Goal: Task Accomplishment & Management: Use online tool/utility

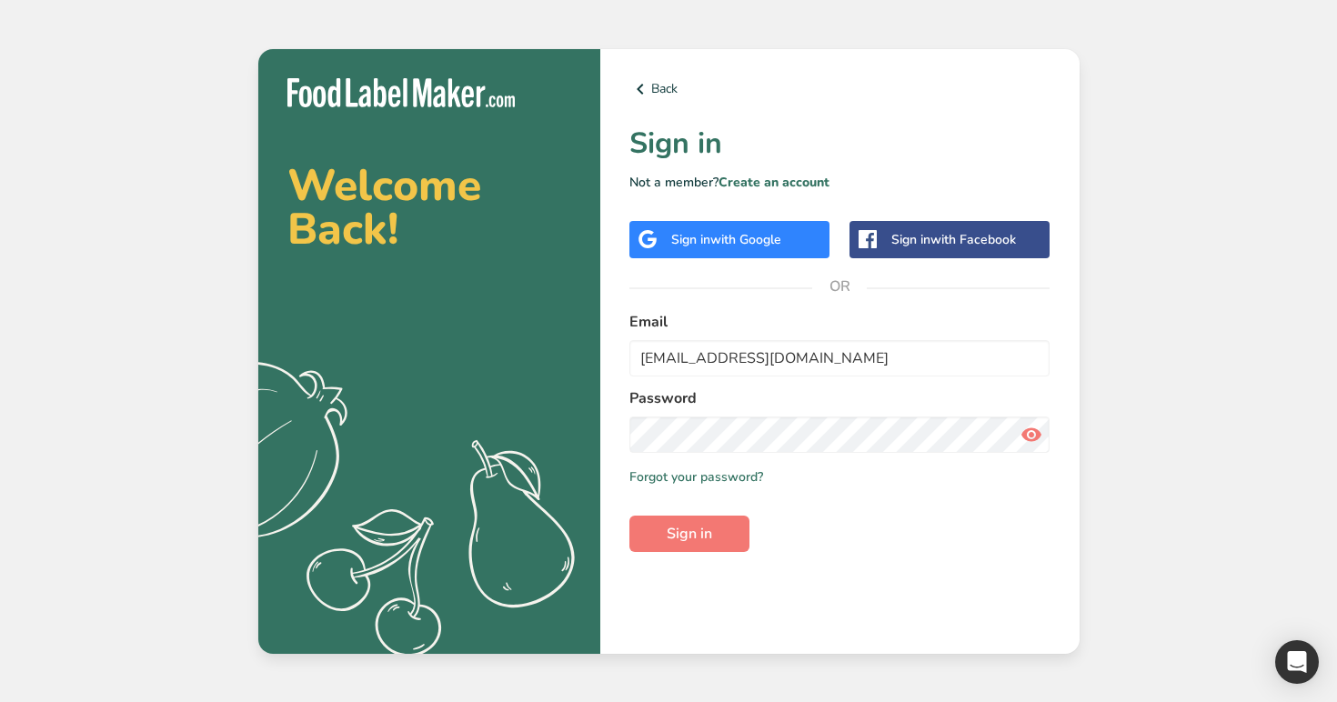
click at [629, 516] on button "Sign in" at bounding box center [689, 534] width 120 height 36
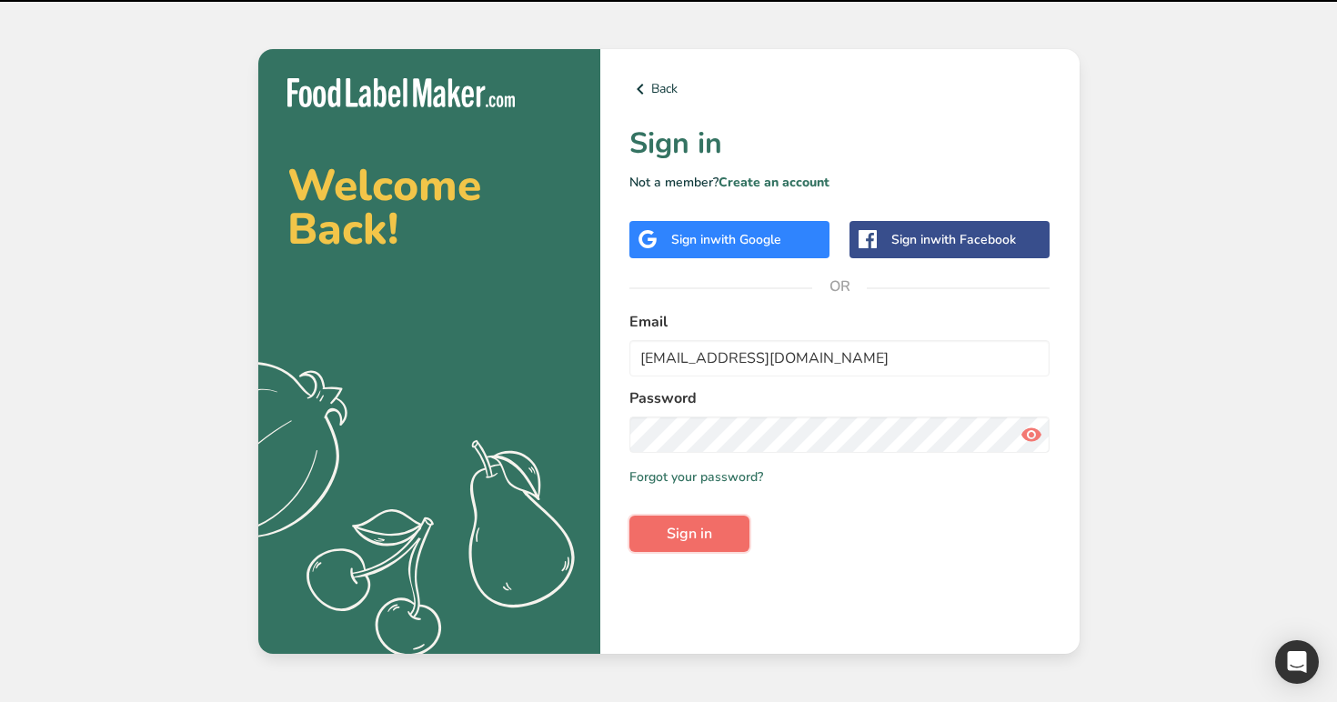
click at [718, 535] on button "Sign in" at bounding box center [689, 534] width 120 height 36
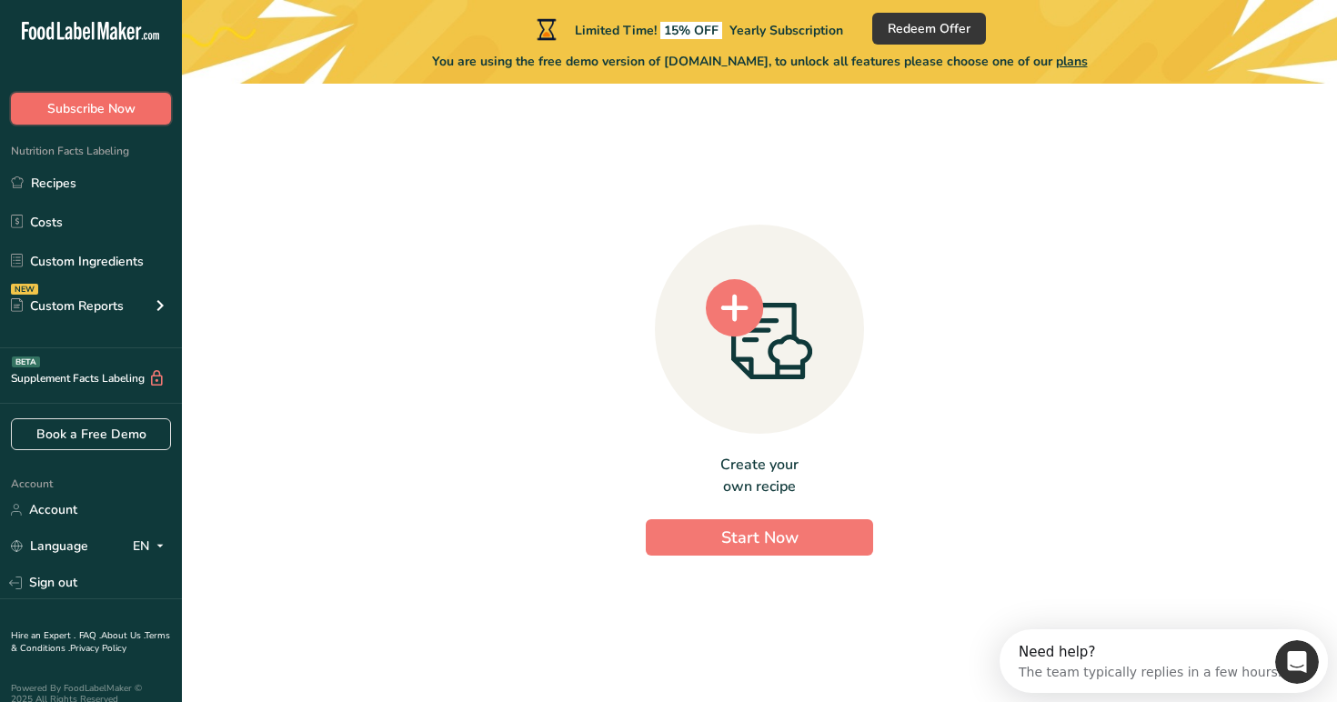
click at [102, 108] on span "Subscribe Now" at bounding box center [91, 108] width 88 height 19
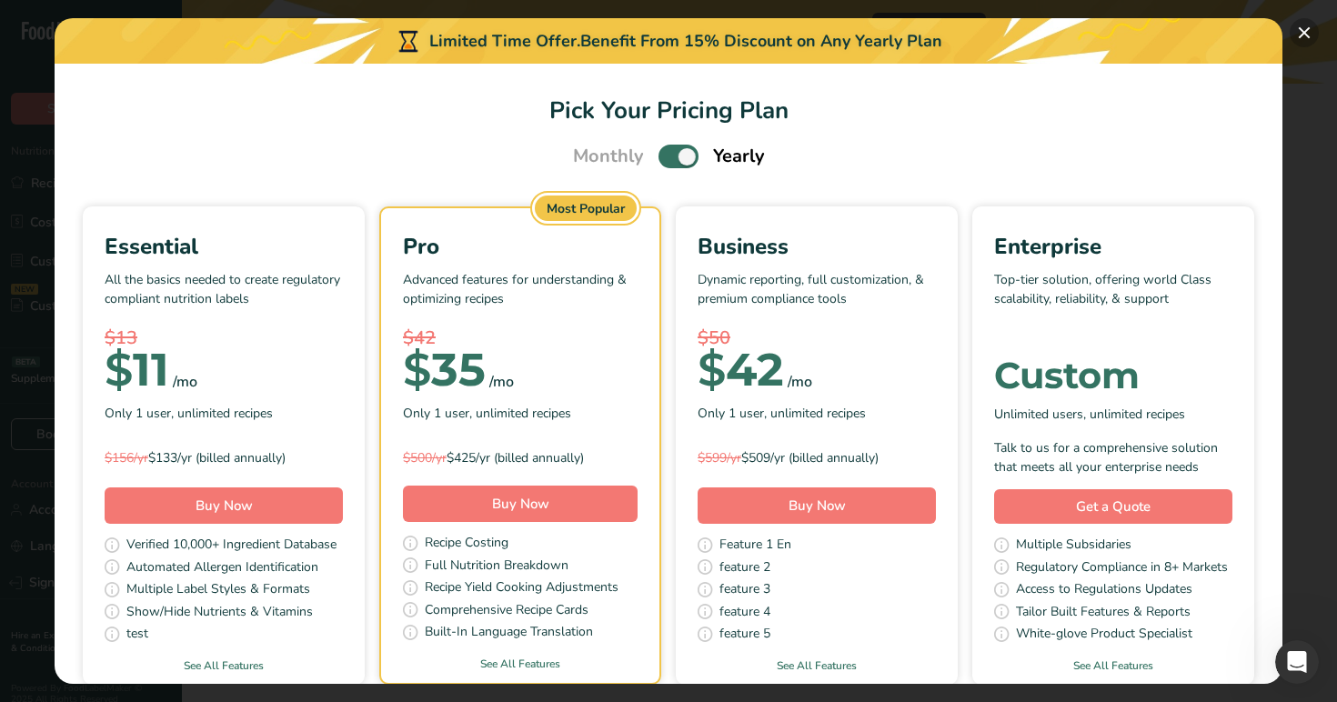
click at [1300, 24] on button "Pick Your Pricing Plan Modal" at bounding box center [1304, 32] width 29 height 29
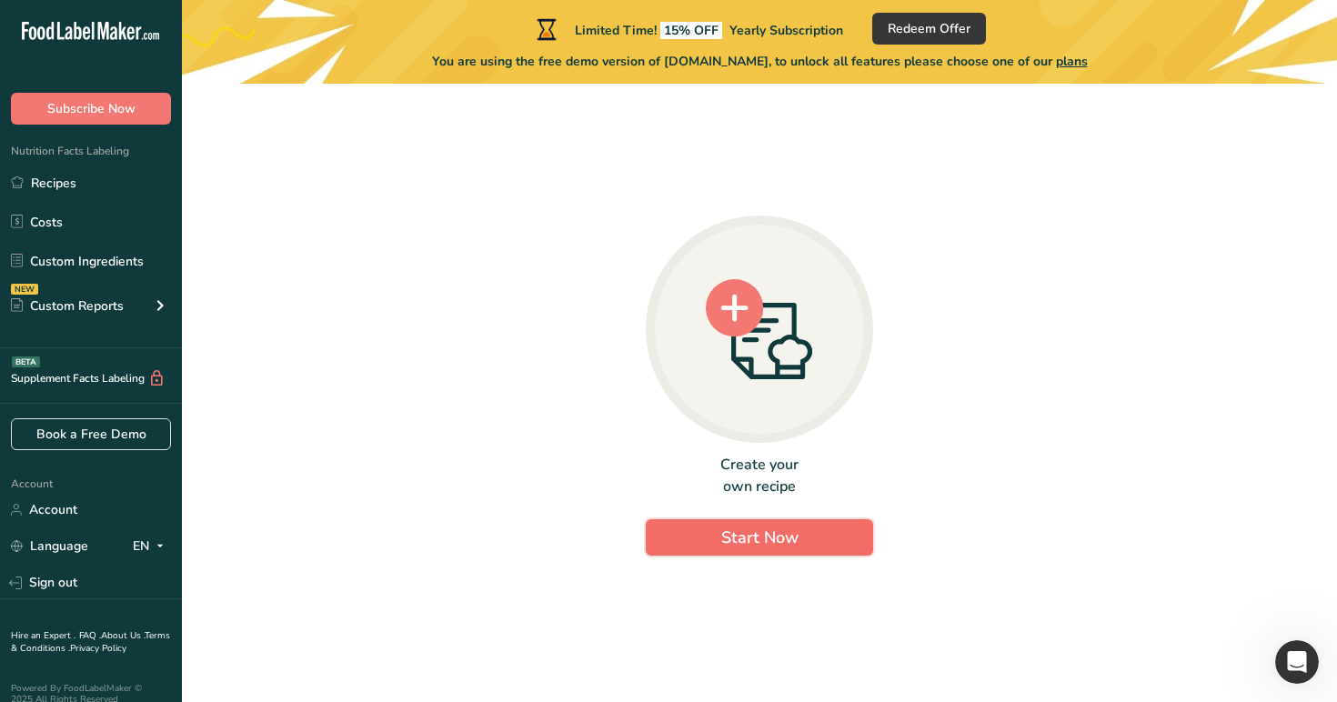
click at [779, 537] on span "Start Now" at bounding box center [759, 538] width 77 height 22
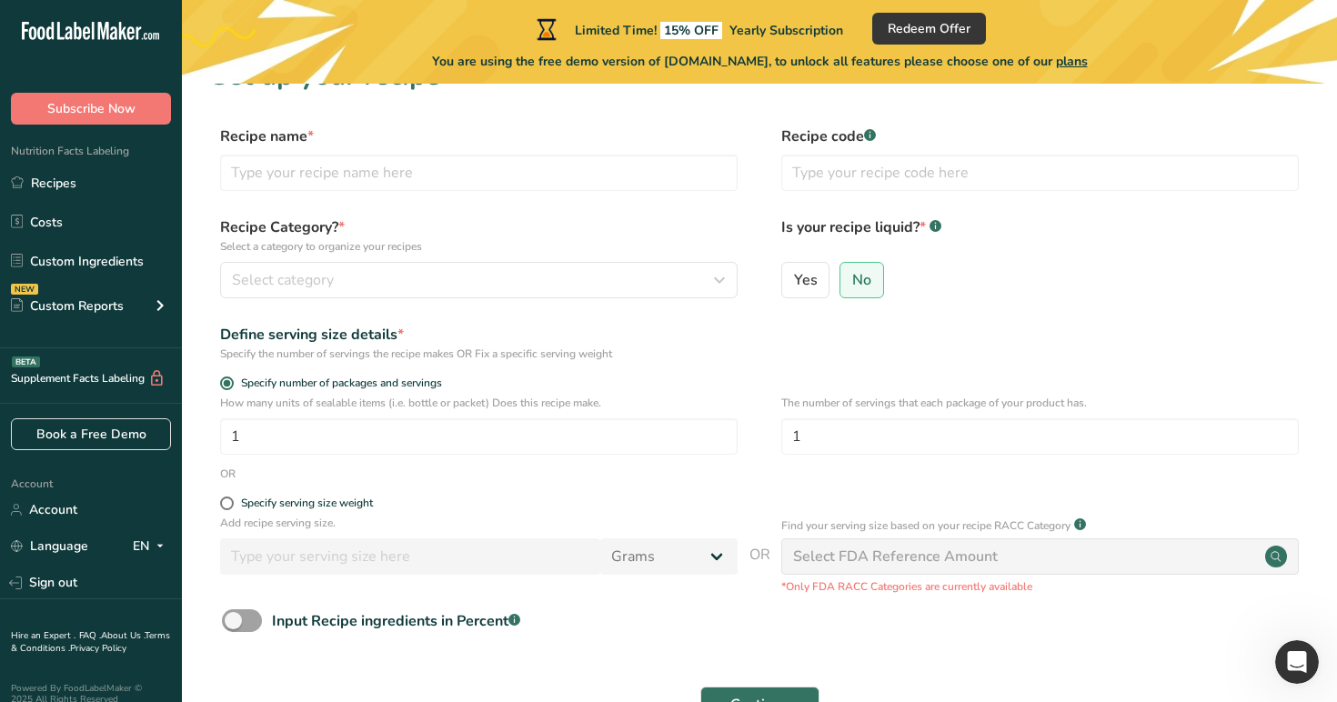
scroll to position [62, 0]
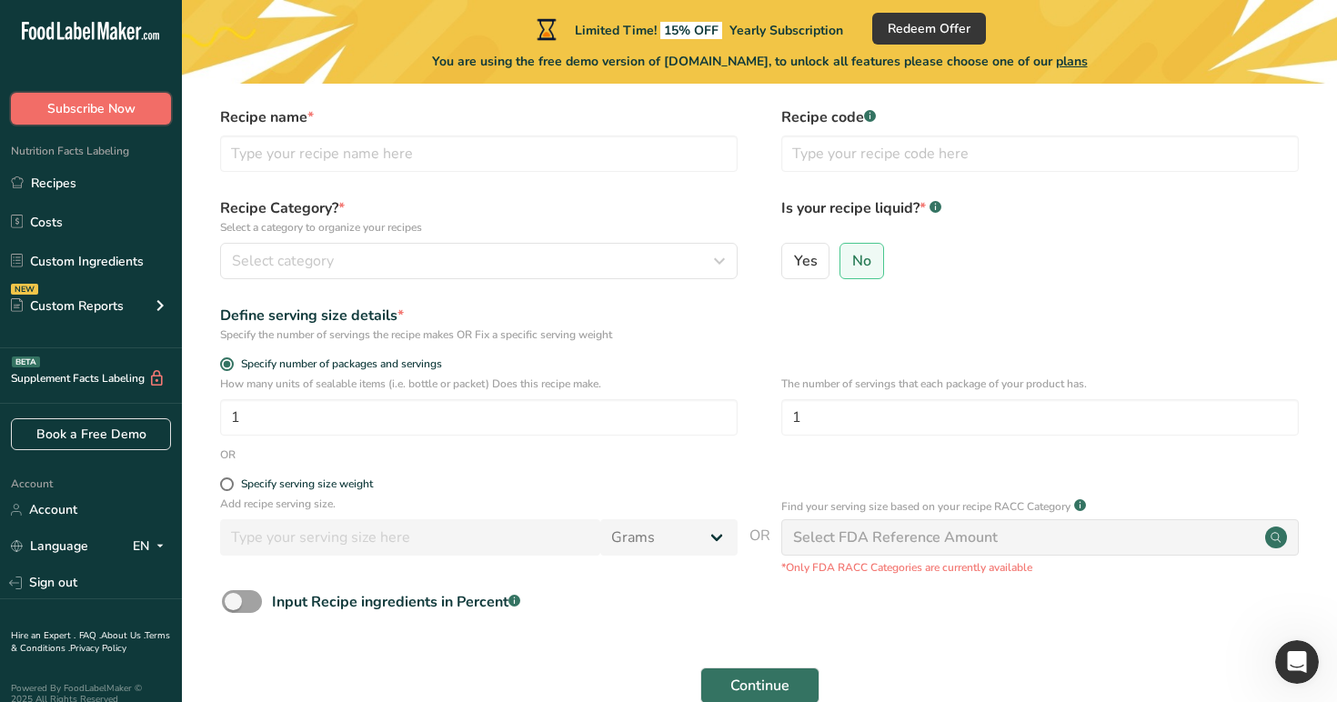
click at [89, 101] on span "Subscribe Now" at bounding box center [91, 108] width 88 height 19
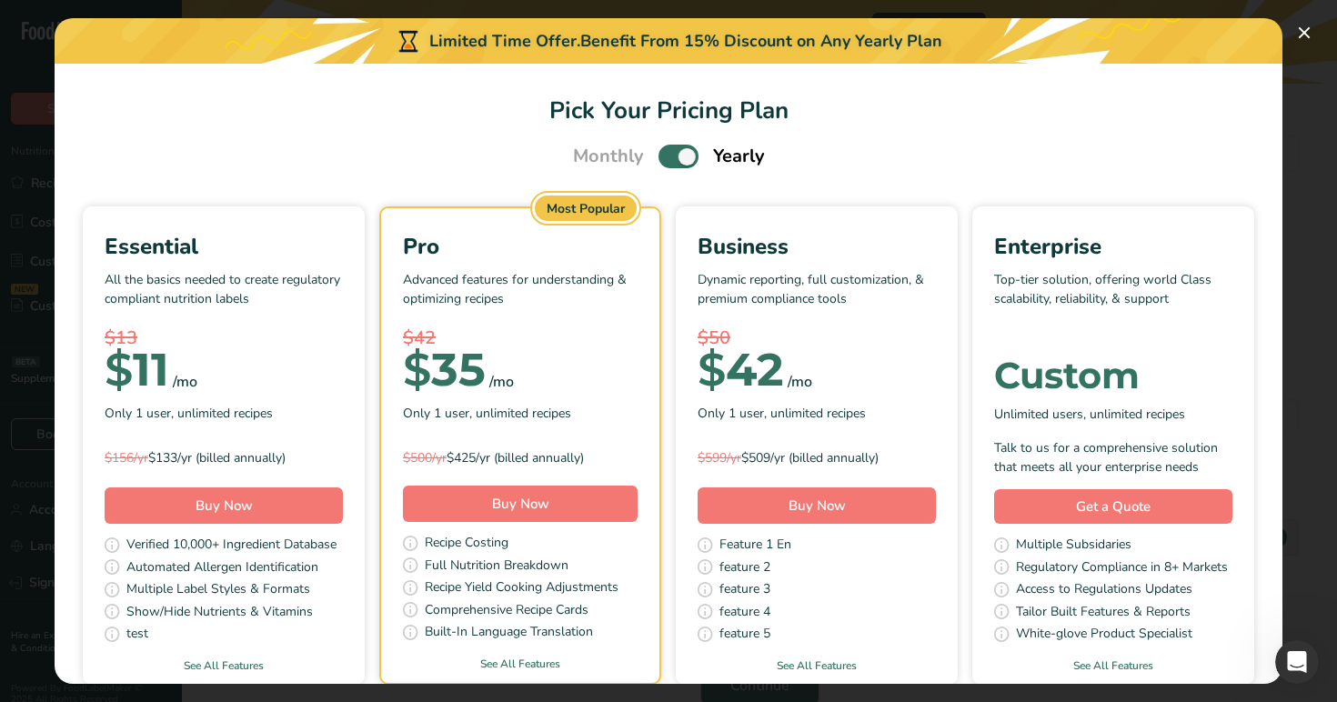
click at [678, 156] on span "Pick Your Pricing Plan Modal" at bounding box center [678, 156] width 40 height 23
click at [670, 156] on input "Pick Your Pricing Plan Modal" at bounding box center [664, 157] width 12 height 12
checkbox input "false"
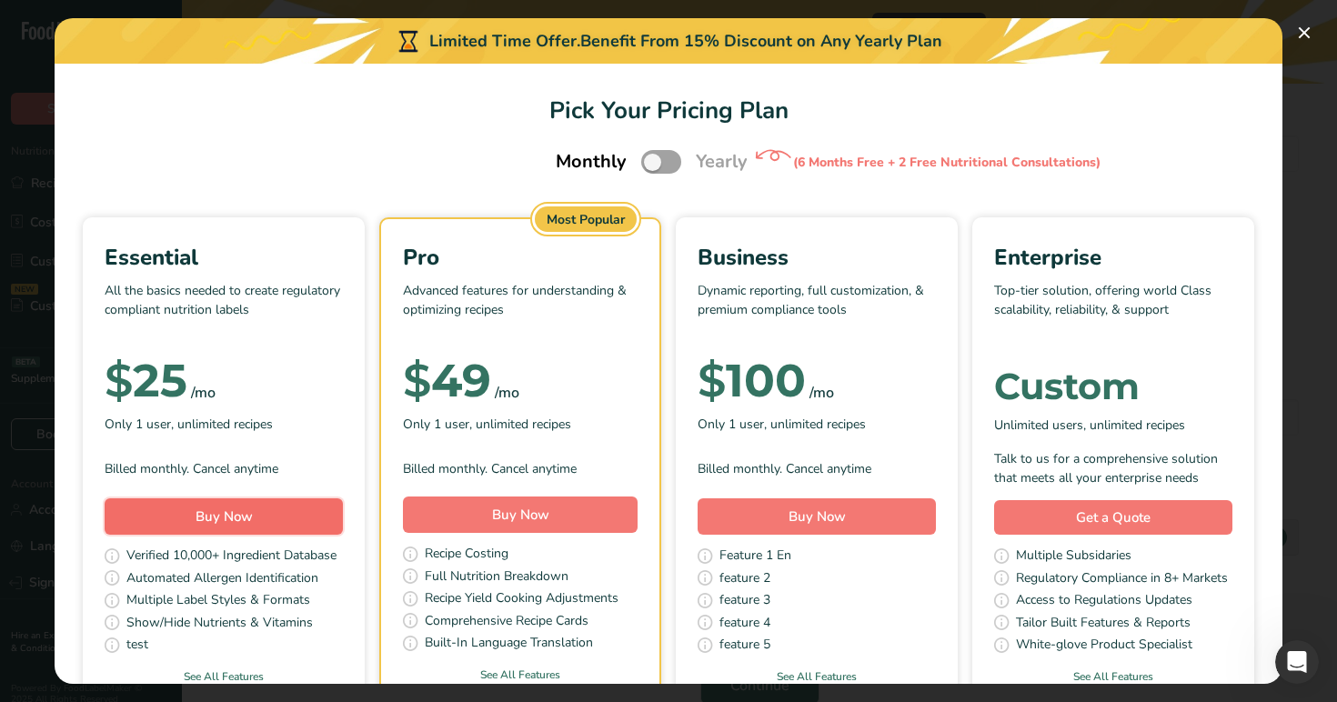
click at [284, 509] on button "Buy Now" at bounding box center [224, 516] width 238 height 36
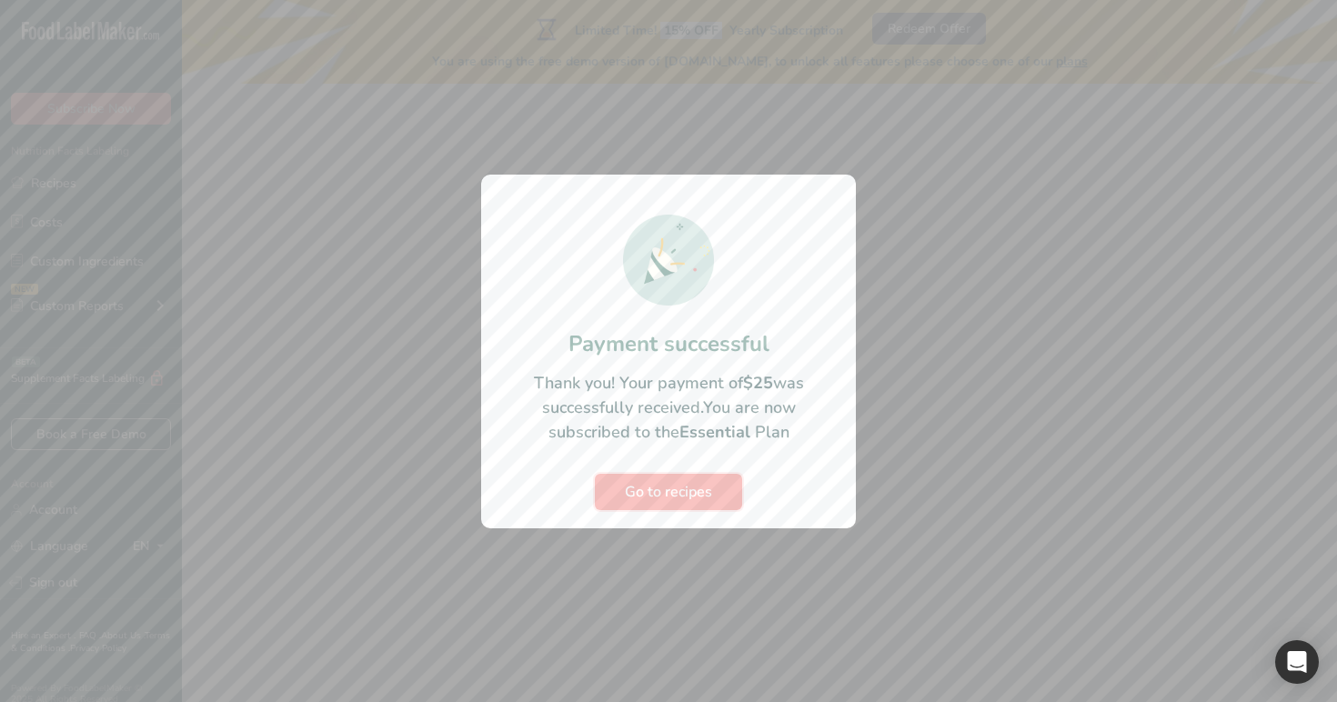
click at [703, 477] on button "Go to recipes" at bounding box center [668, 492] width 147 height 36
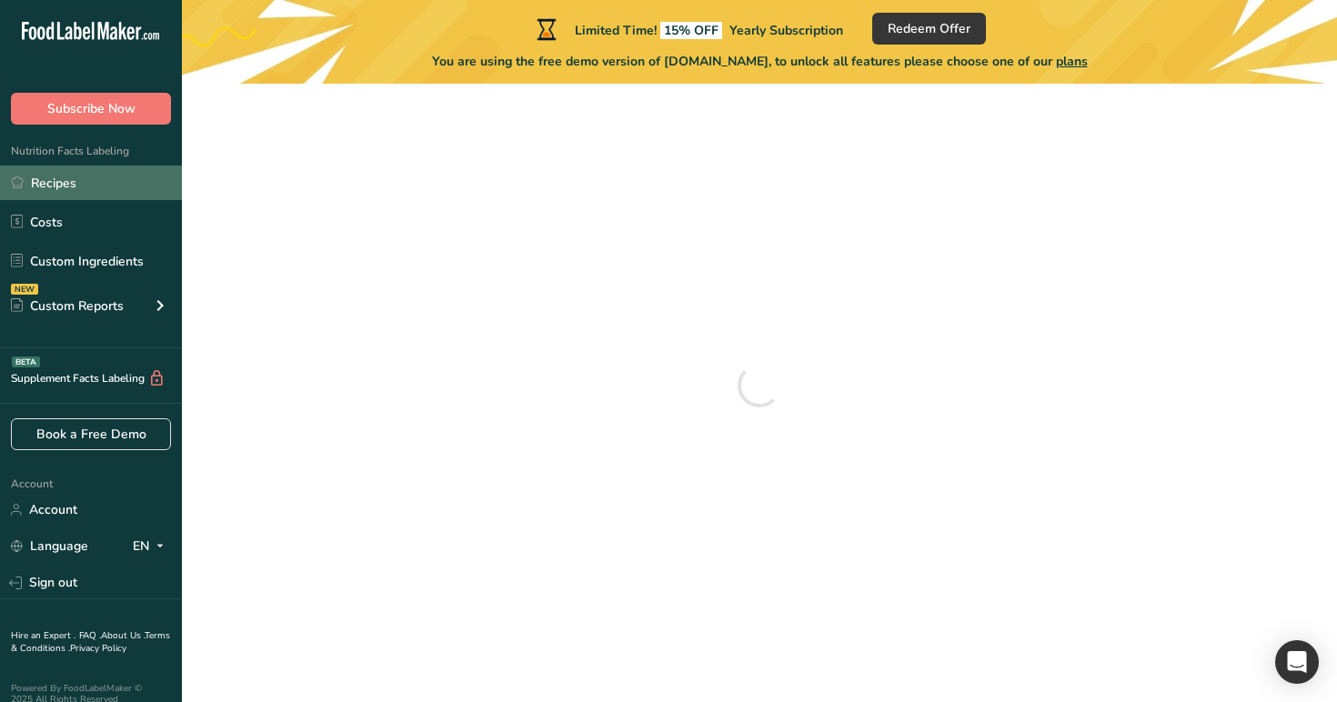
click at [74, 186] on link "Recipes" at bounding box center [91, 183] width 182 height 35
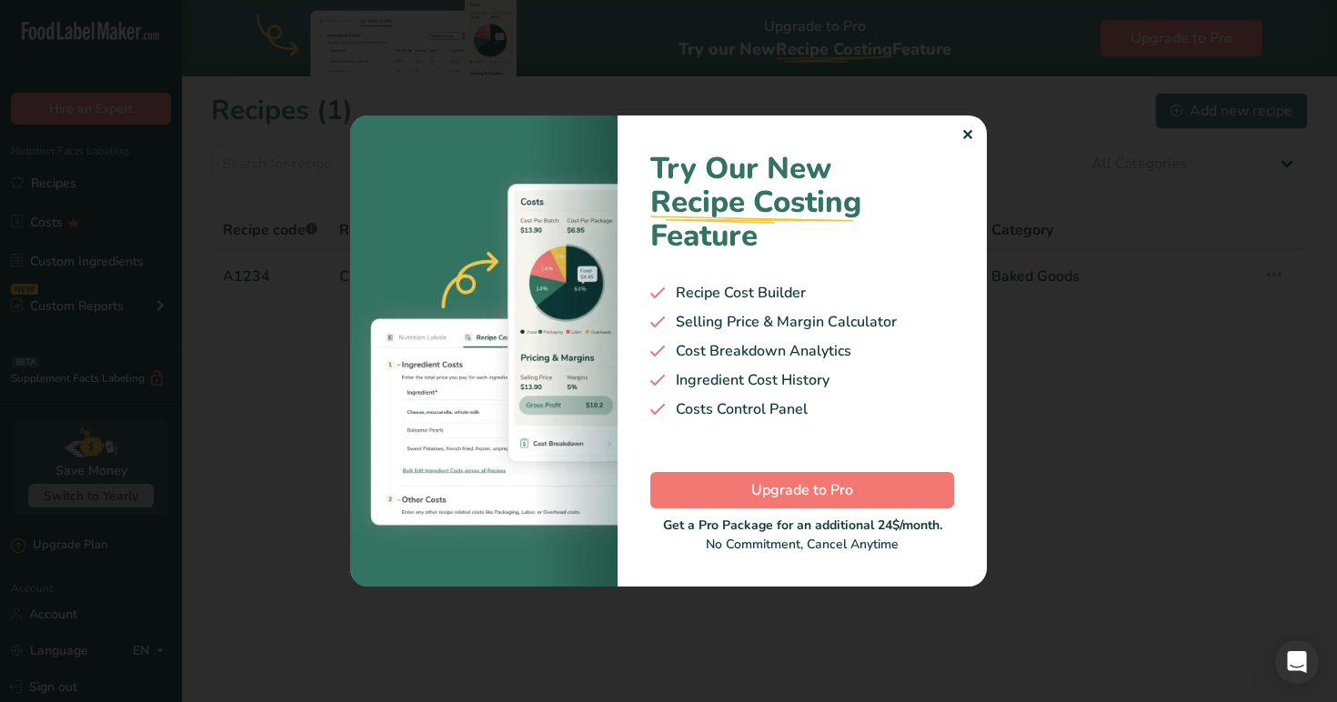
click at [960, 134] on div "Try Our New Recipe Costing .a-29{fill:none;stroke-linecap:round;stroke-width:3p…" at bounding box center [801, 350] width 369 height 471
click at [967, 133] on div "✕" at bounding box center [967, 136] width 12 height 22
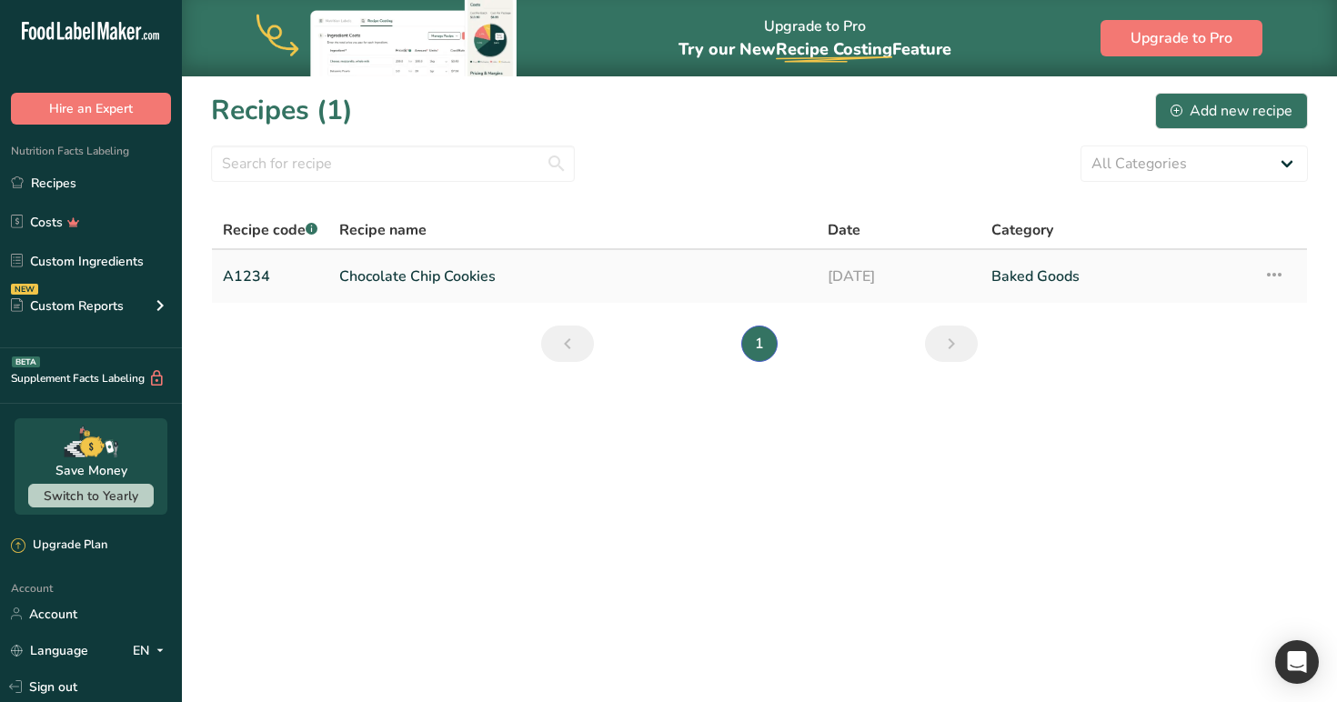
click at [650, 285] on link "Chocolate Chip Cookies" at bounding box center [572, 276] width 467 height 38
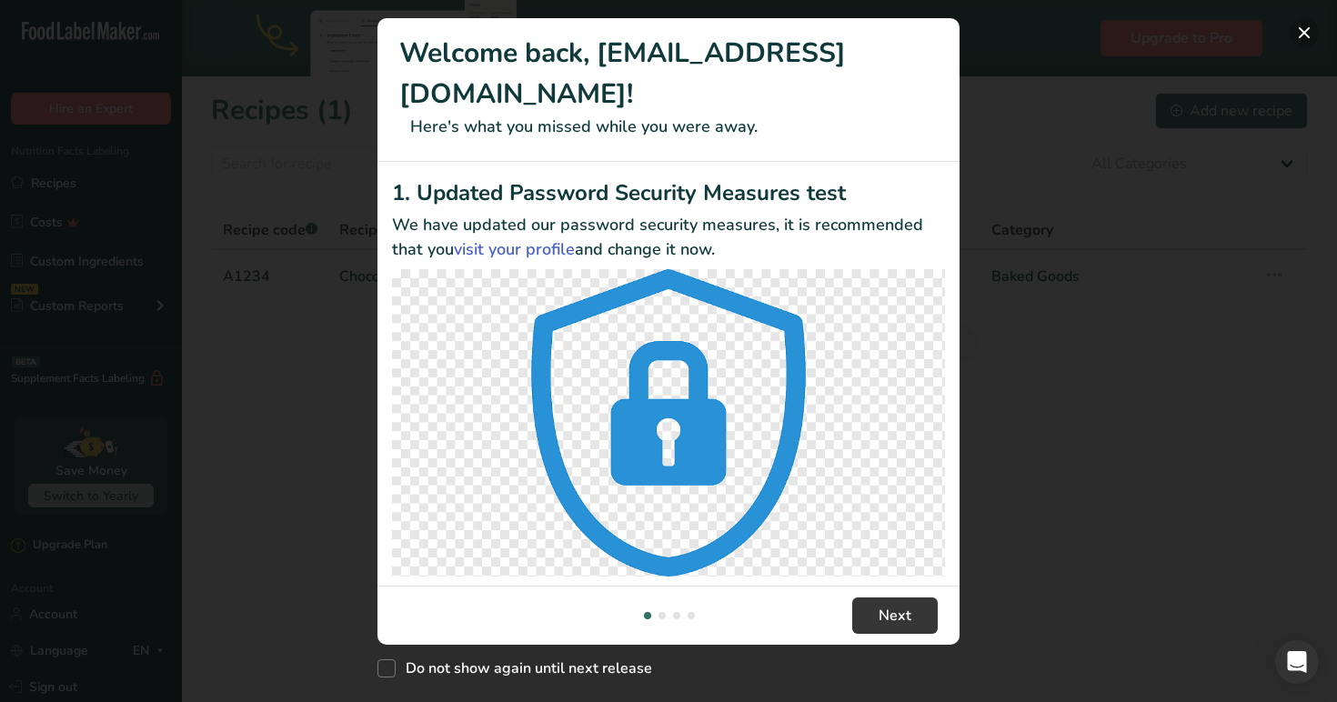
click at [1301, 31] on button "New Features" at bounding box center [1304, 32] width 29 height 29
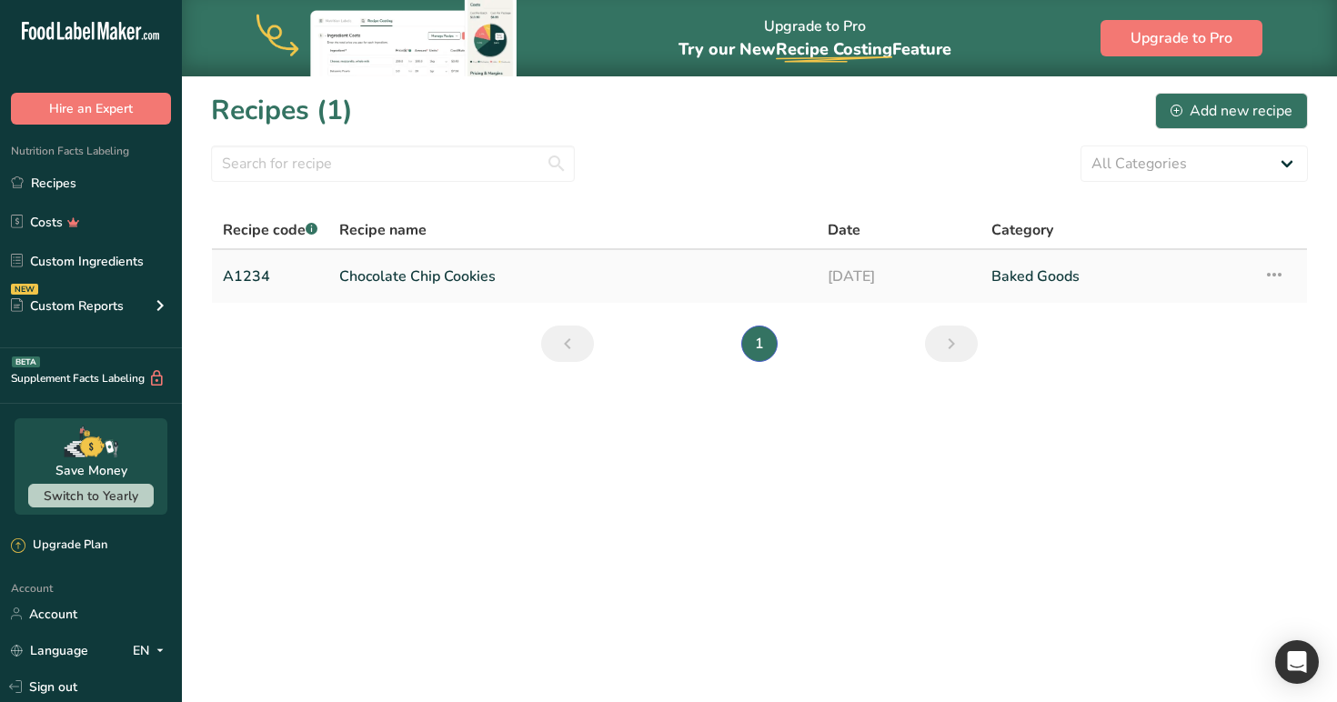
click at [865, 274] on link "29-08-2025" at bounding box center [899, 276] width 142 height 38
click at [721, 265] on link "Chocolate Chip Cookies" at bounding box center [572, 276] width 467 height 38
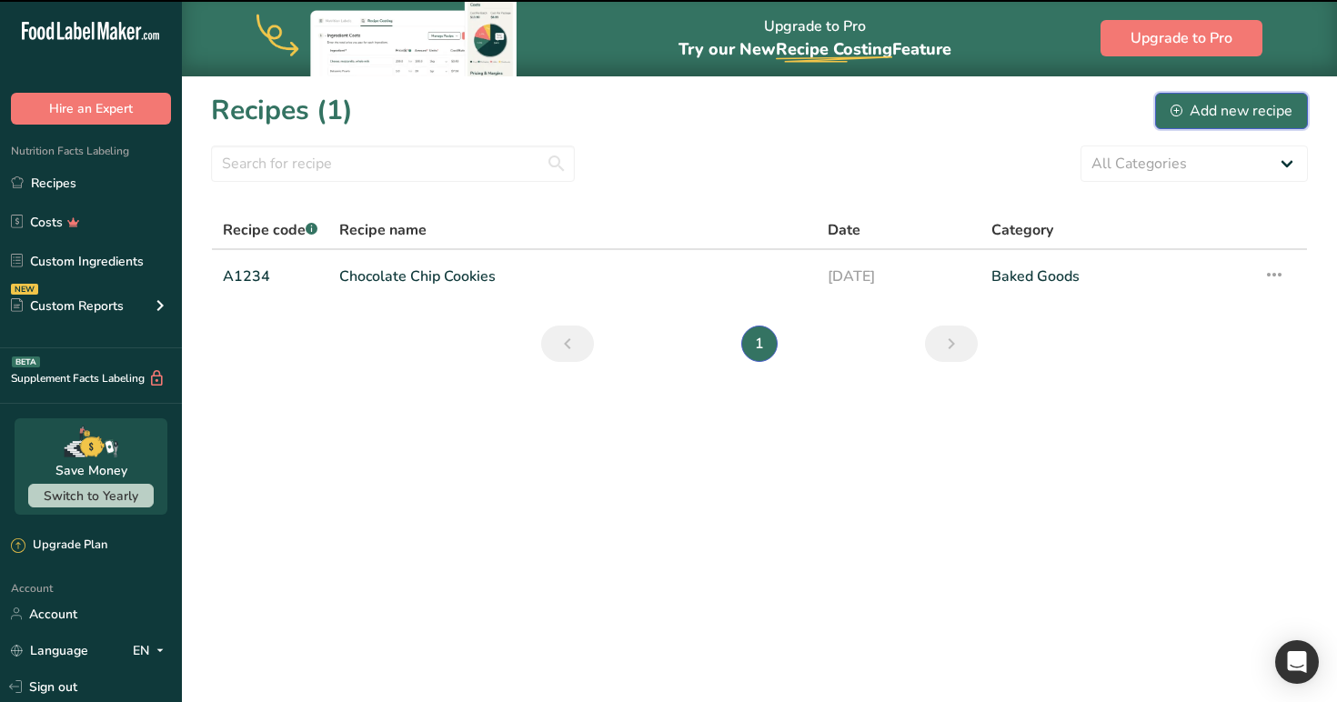
click at [1234, 115] on div "Add new recipe" at bounding box center [1231, 111] width 122 height 22
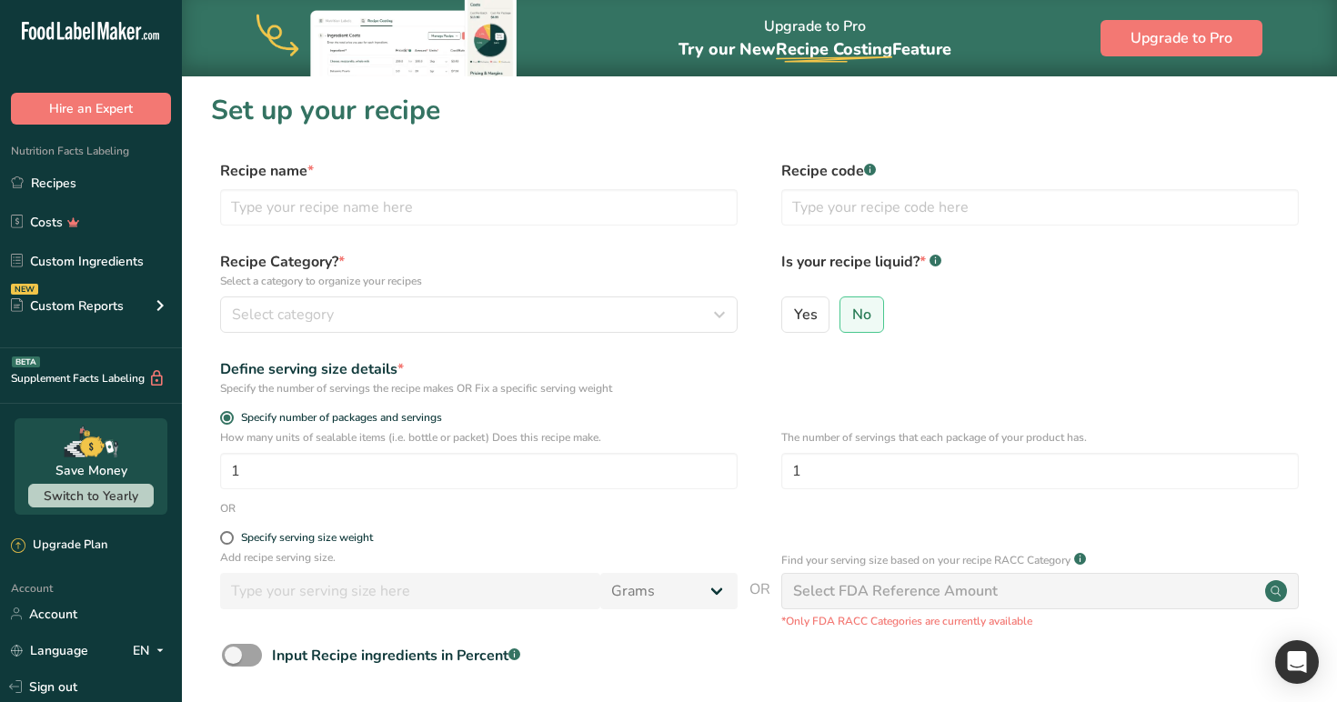
click at [658, 226] on div "Recipe name * Recipe code .a-a{fill:#347362;}.b-a{fill:#fff;}" at bounding box center [759, 198] width 1097 height 76
click at [639, 199] on input "text" at bounding box center [478, 207] width 517 height 36
type input "tes"
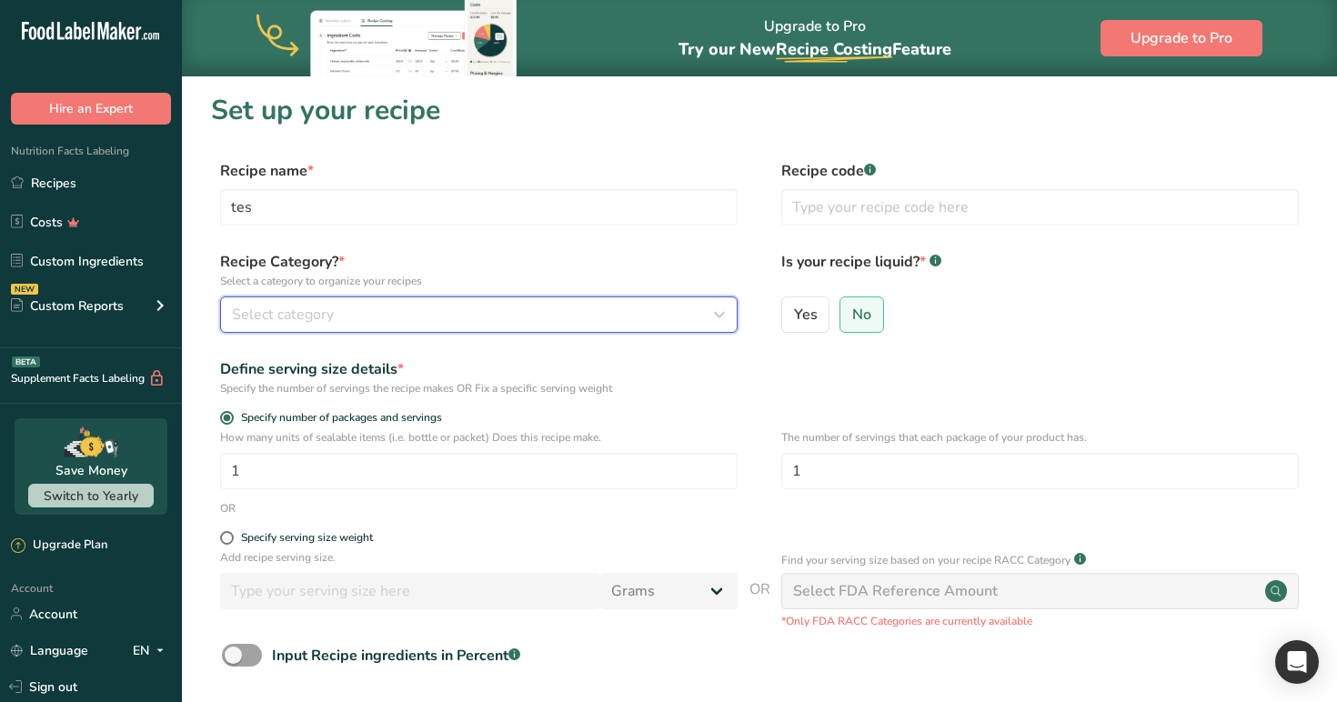
click at [554, 317] on div "Select category" at bounding box center [473, 315] width 483 height 22
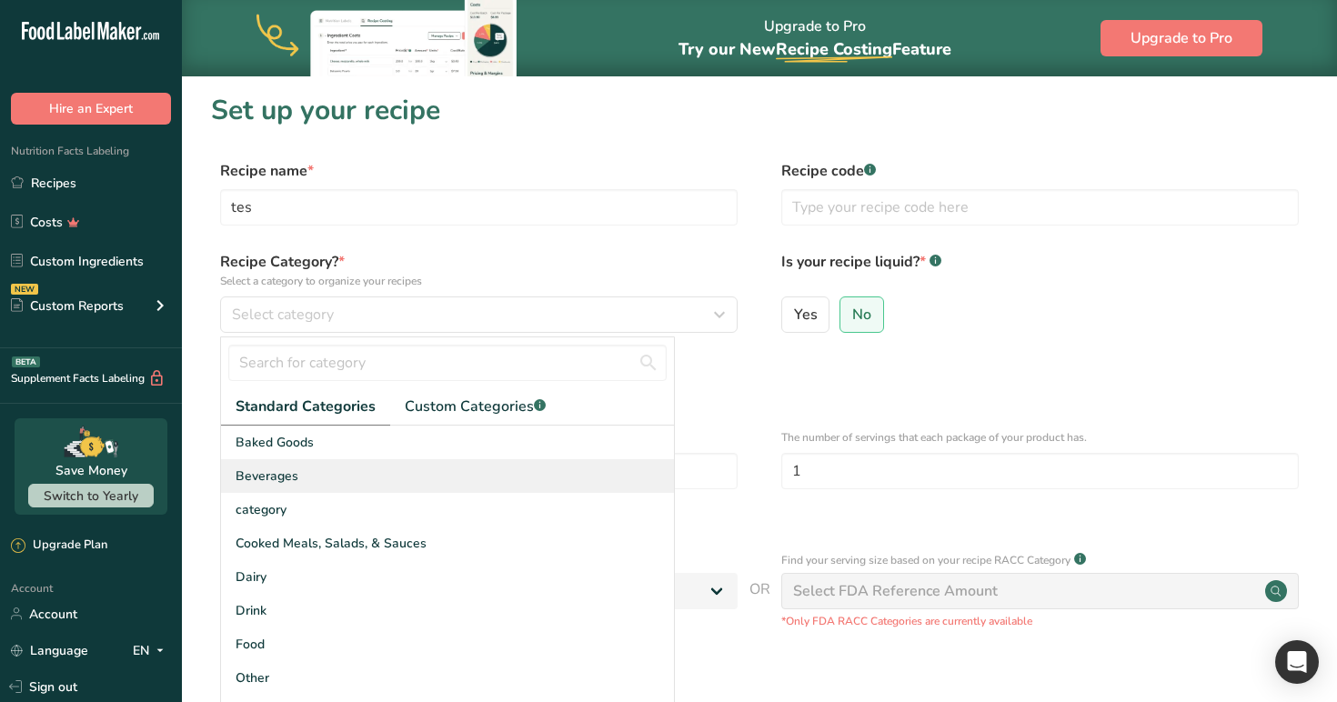
click at [537, 473] on div "Beverages" at bounding box center [447, 476] width 453 height 34
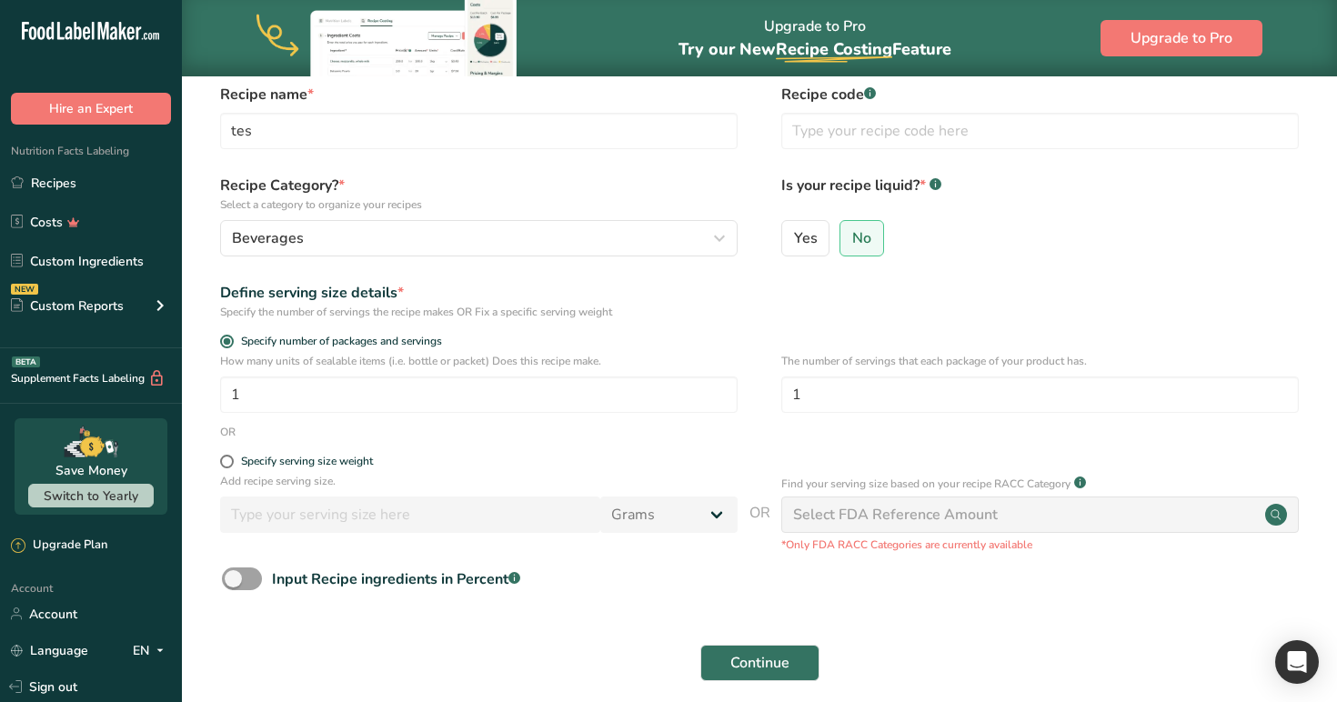
scroll to position [190, 0]
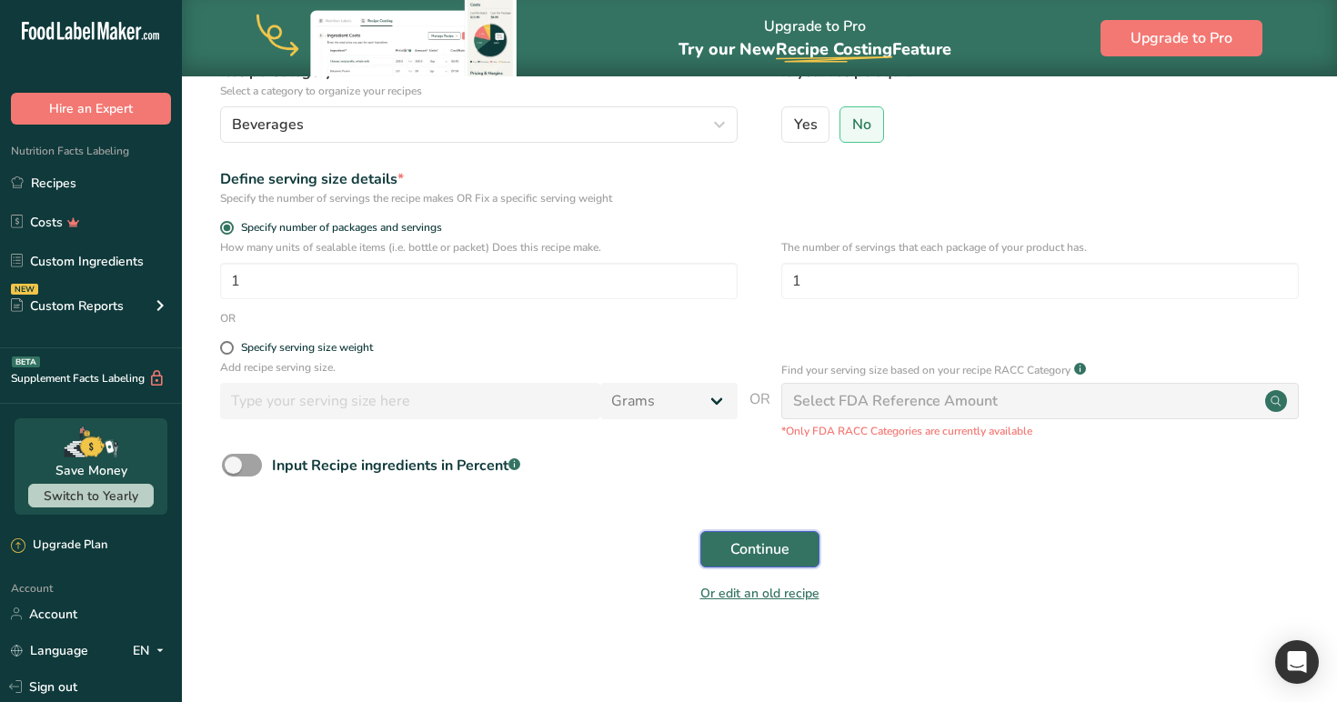
click at [758, 554] on span "Continue" at bounding box center [759, 549] width 59 height 22
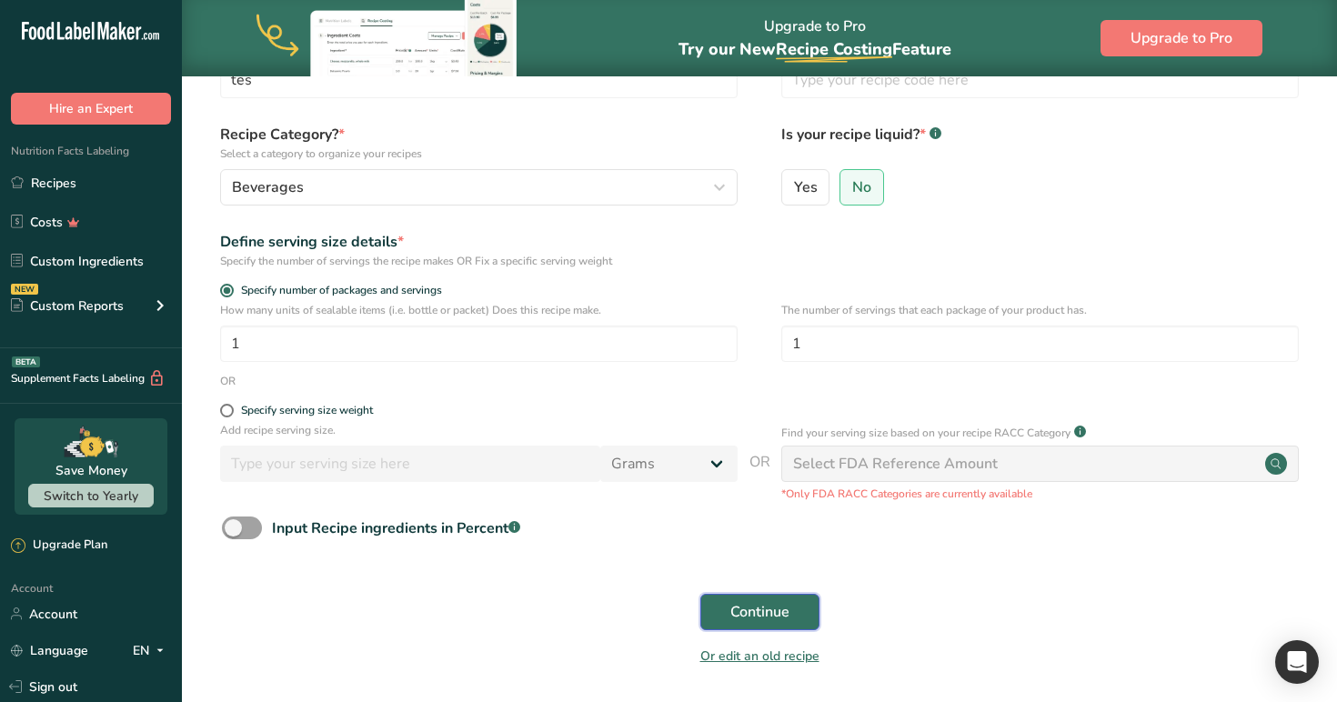
scroll to position [119, 0]
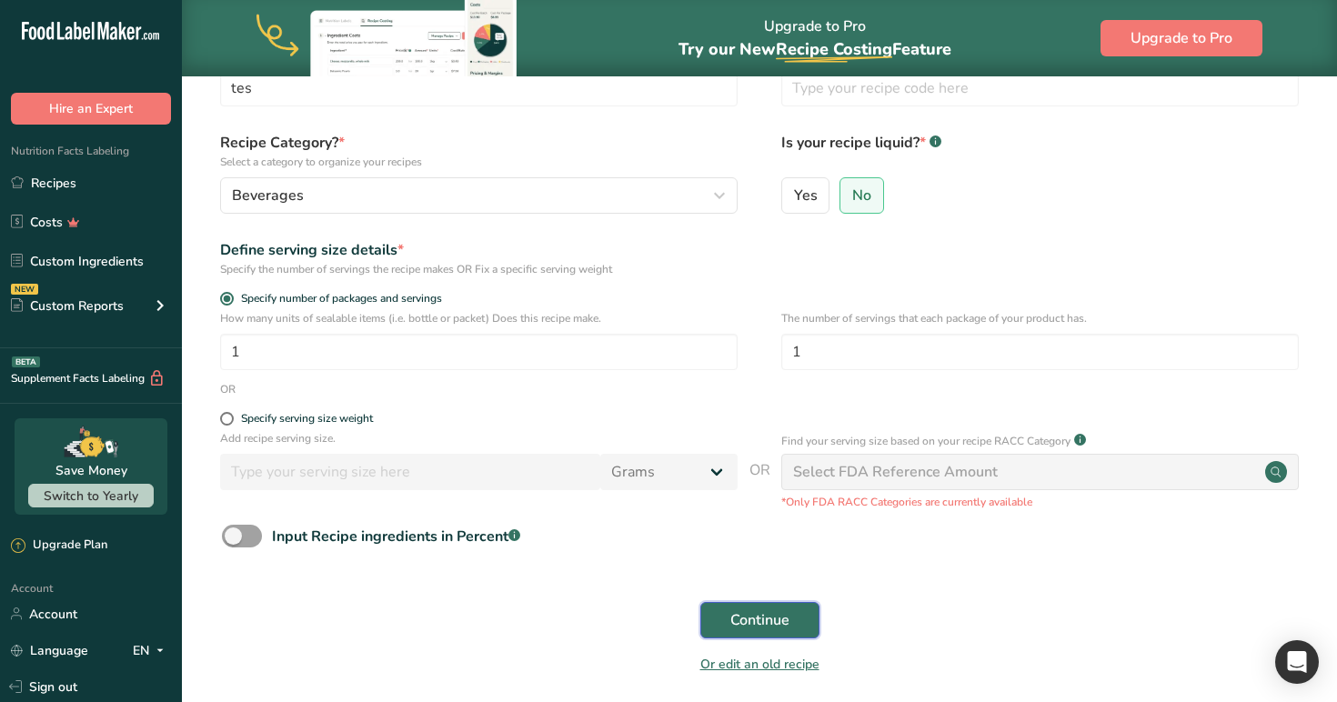
click at [761, 610] on span "Continue" at bounding box center [759, 620] width 59 height 22
click at [754, 524] on form "Recipe name * tes Recipe code .a-a{fill:#347362;}.b-a{fill:#fff;} Recipe Catego…" at bounding box center [759, 363] width 1097 height 645
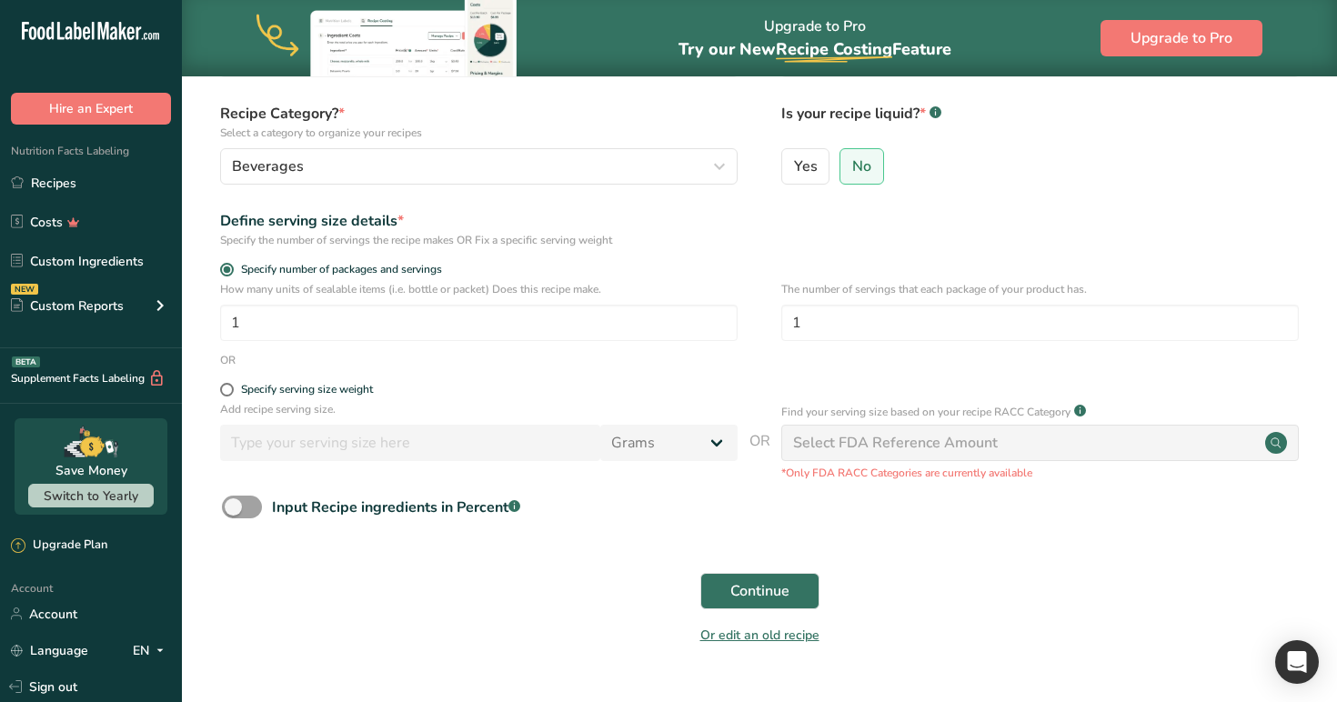
scroll to position [190, 0]
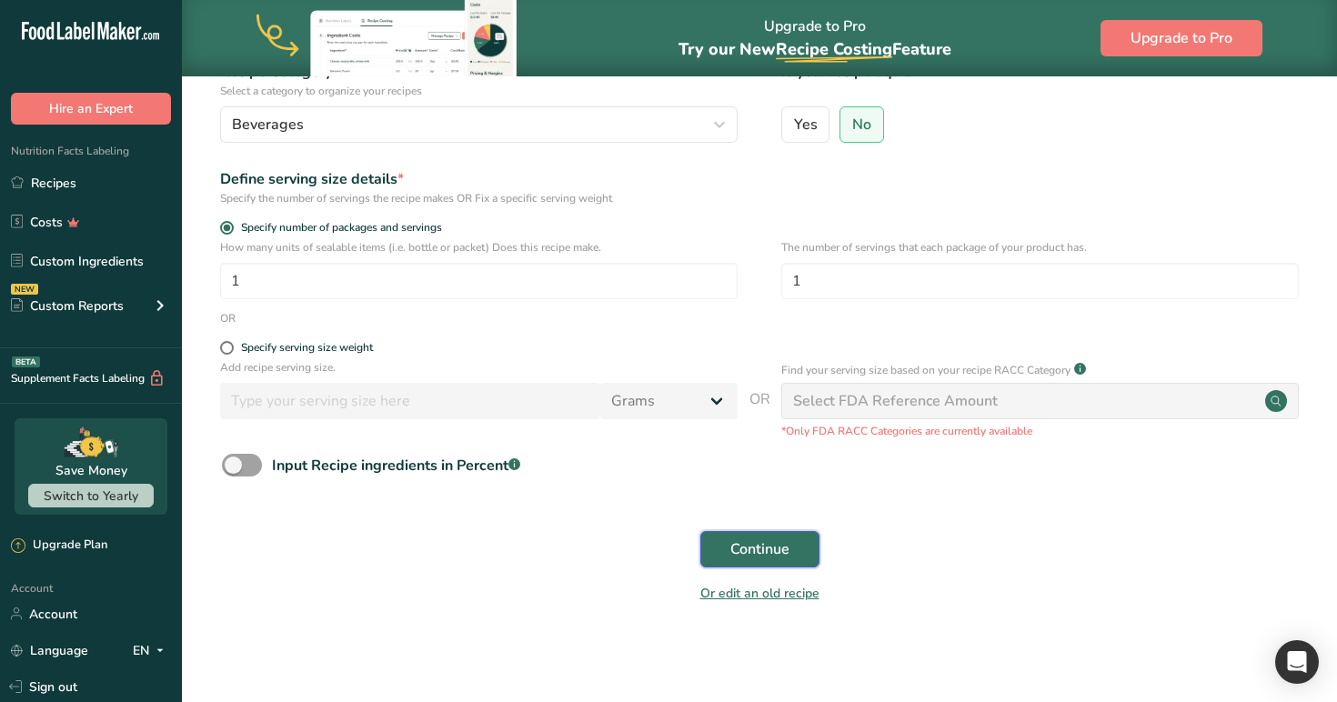
click at [755, 541] on span "Continue" at bounding box center [759, 549] width 59 height 22
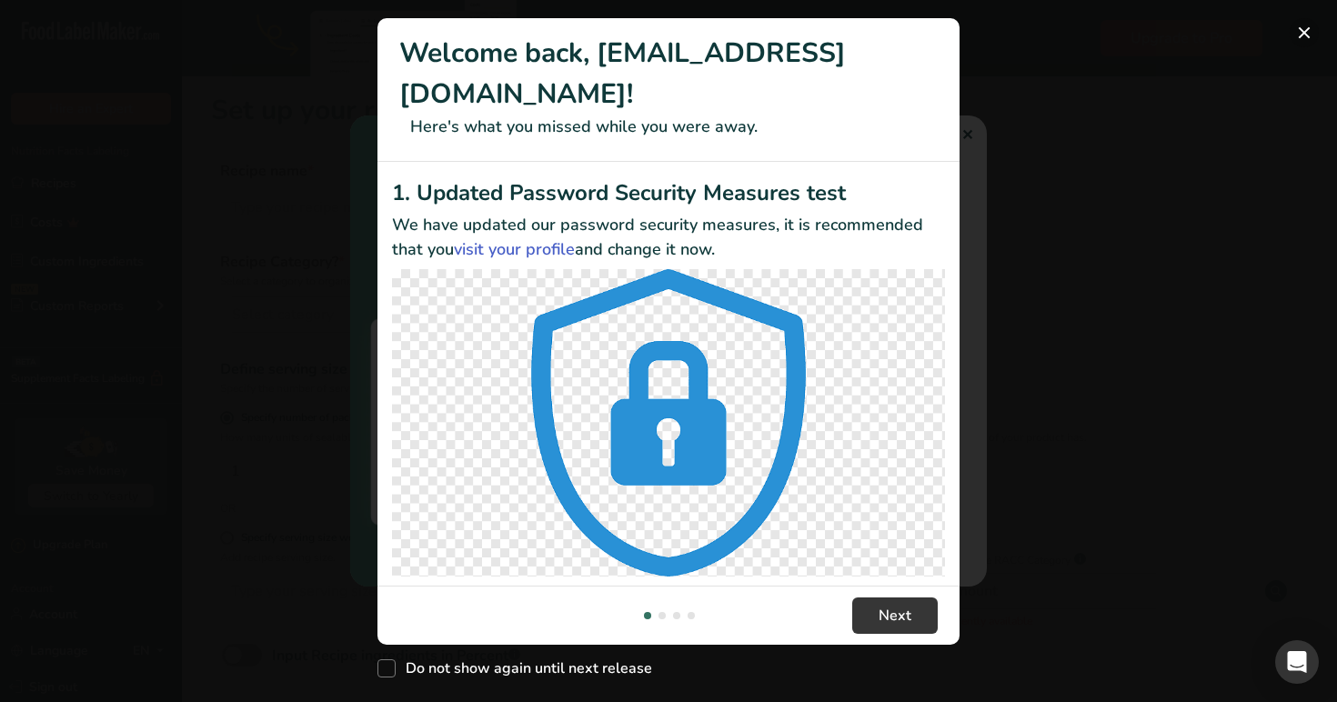
click at [1308, 29] on button "New Features" at bounding box center [1304, 32] width 29 height 29
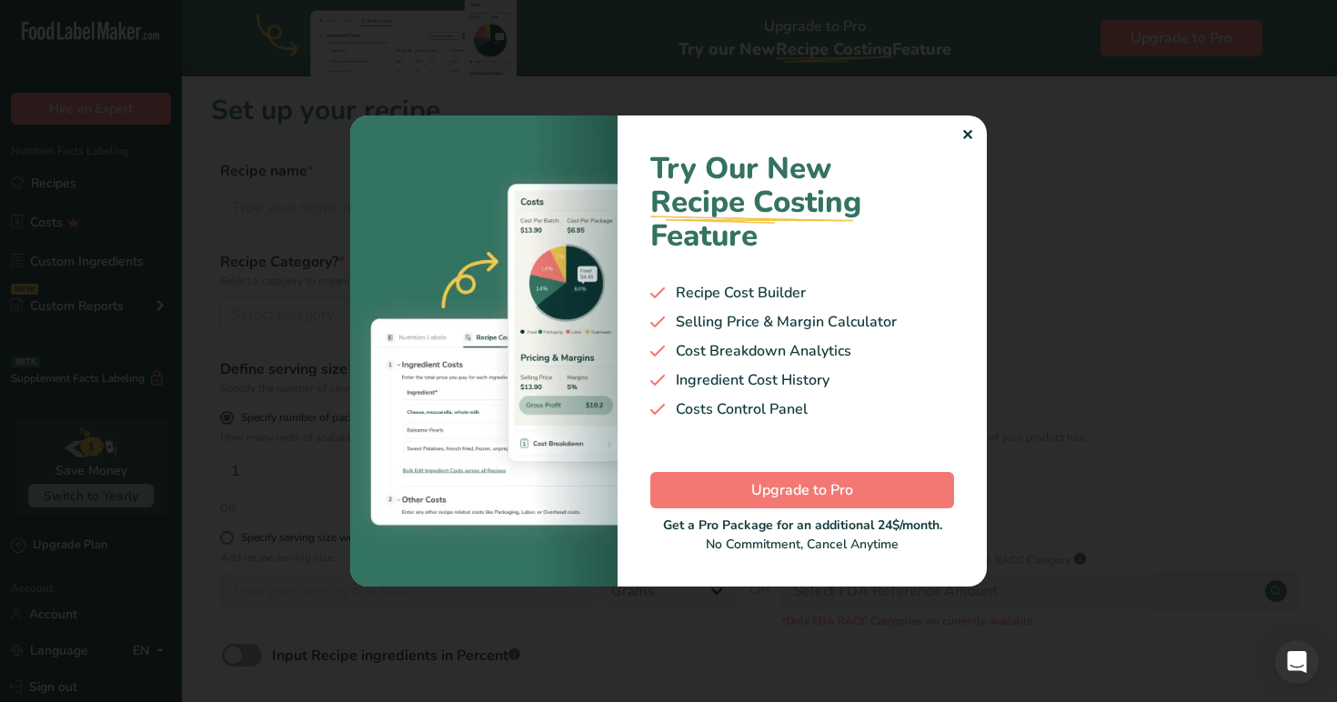
click at [967, 136] on div "✕" at bounding box center [967, 136] width 12 height 22
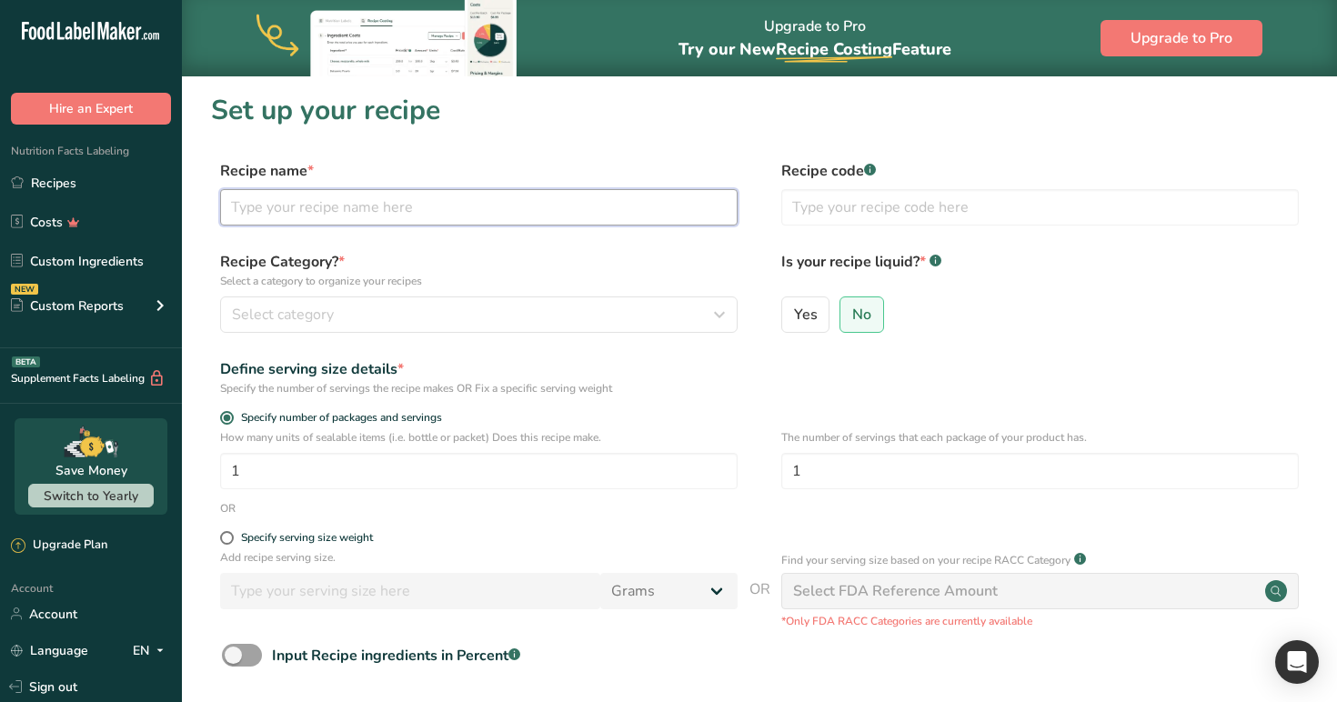
click at [612, 200] on input "text" at bounding box center [478, 207] width 517 height 36
type input "t"
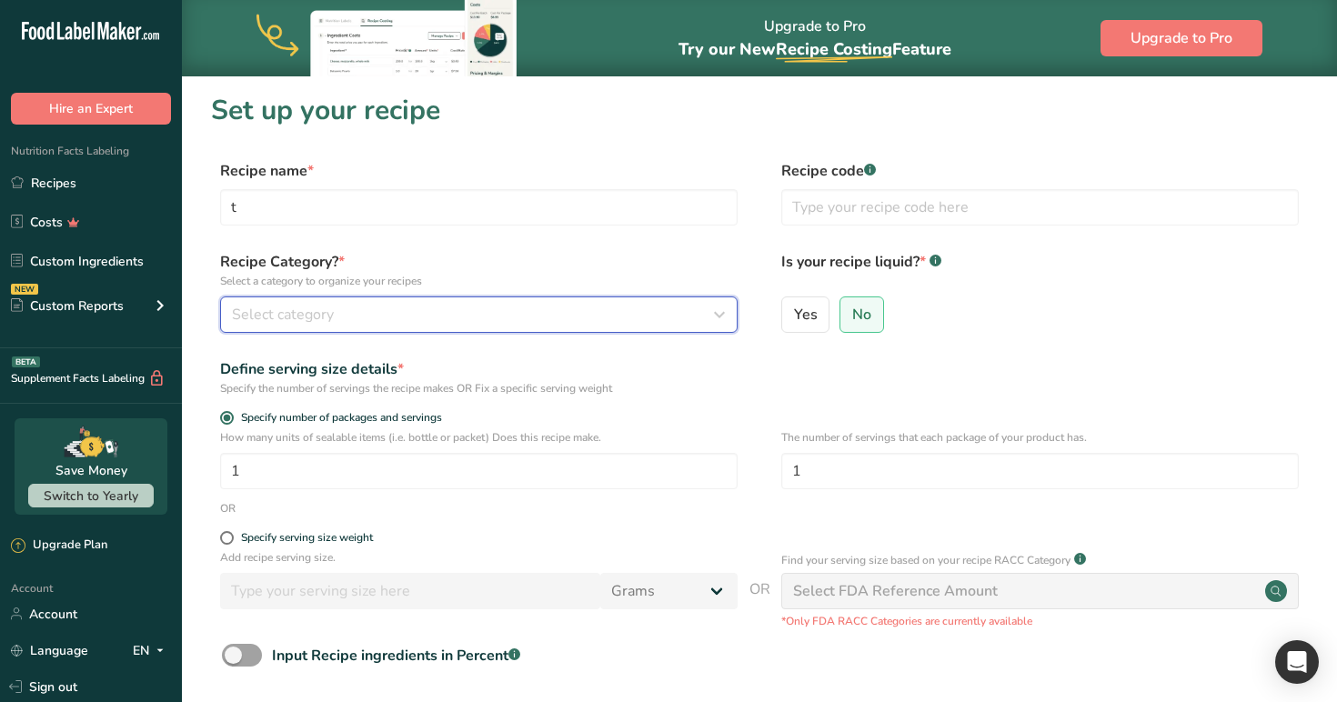
click at [547, 324] on div "Select category" at bounding box center [473, 315] width 483 height 22
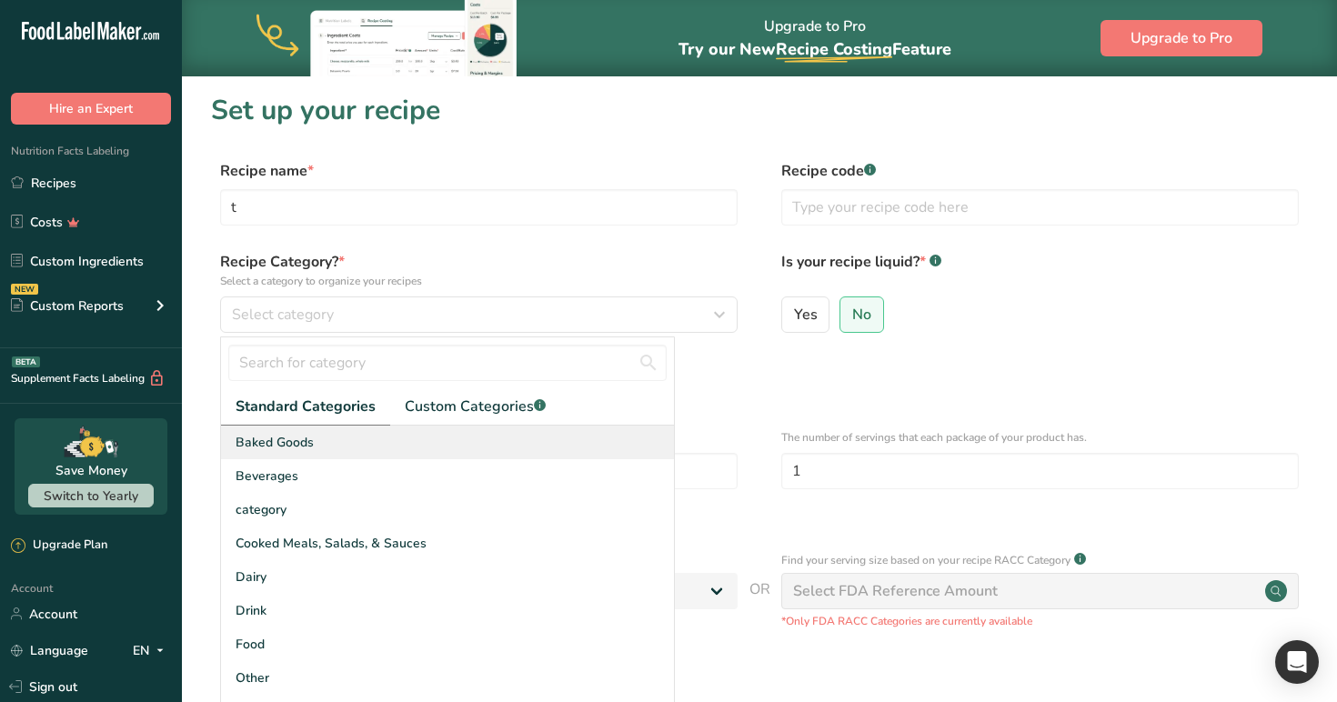
click at [527, 444] on div "Baked Goods" at bounding box center [447, 443] width 453 height 34
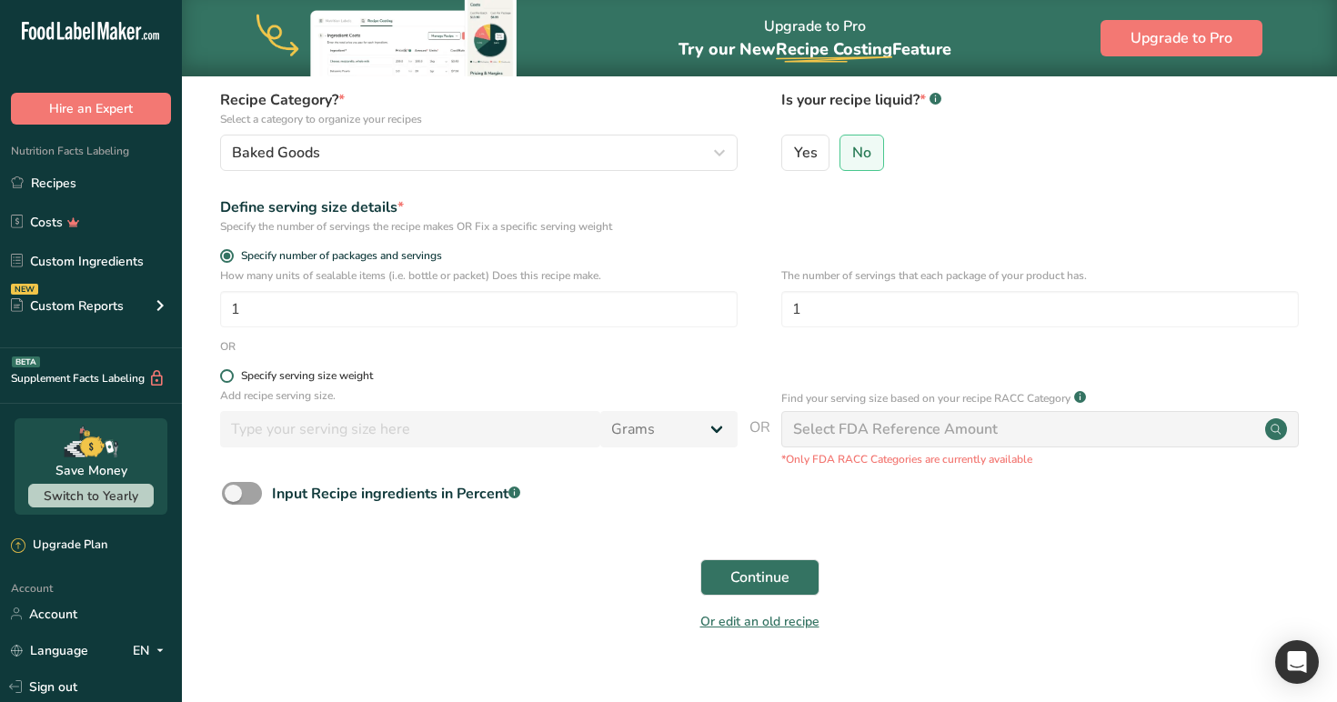
scroll to position [190, 0]
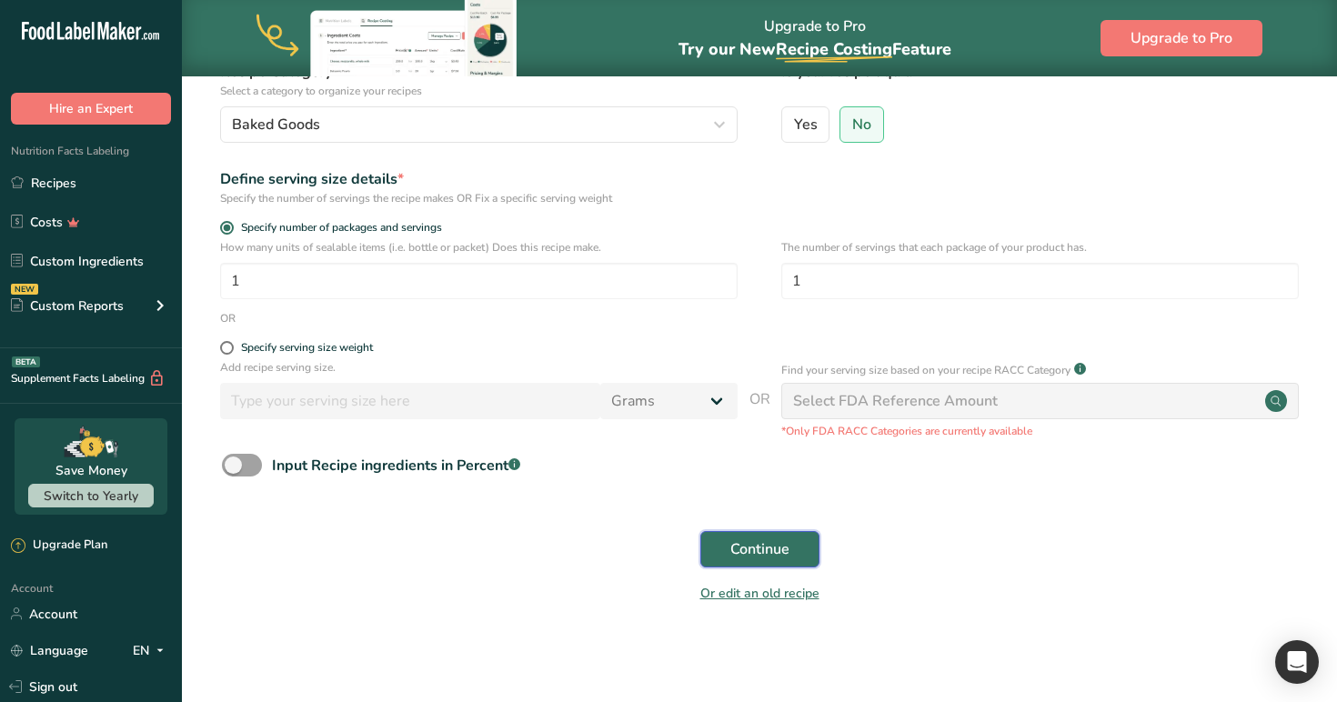
click at [741, 552] on span "Continue" at bounding box center [759, 549] width 59 height 22
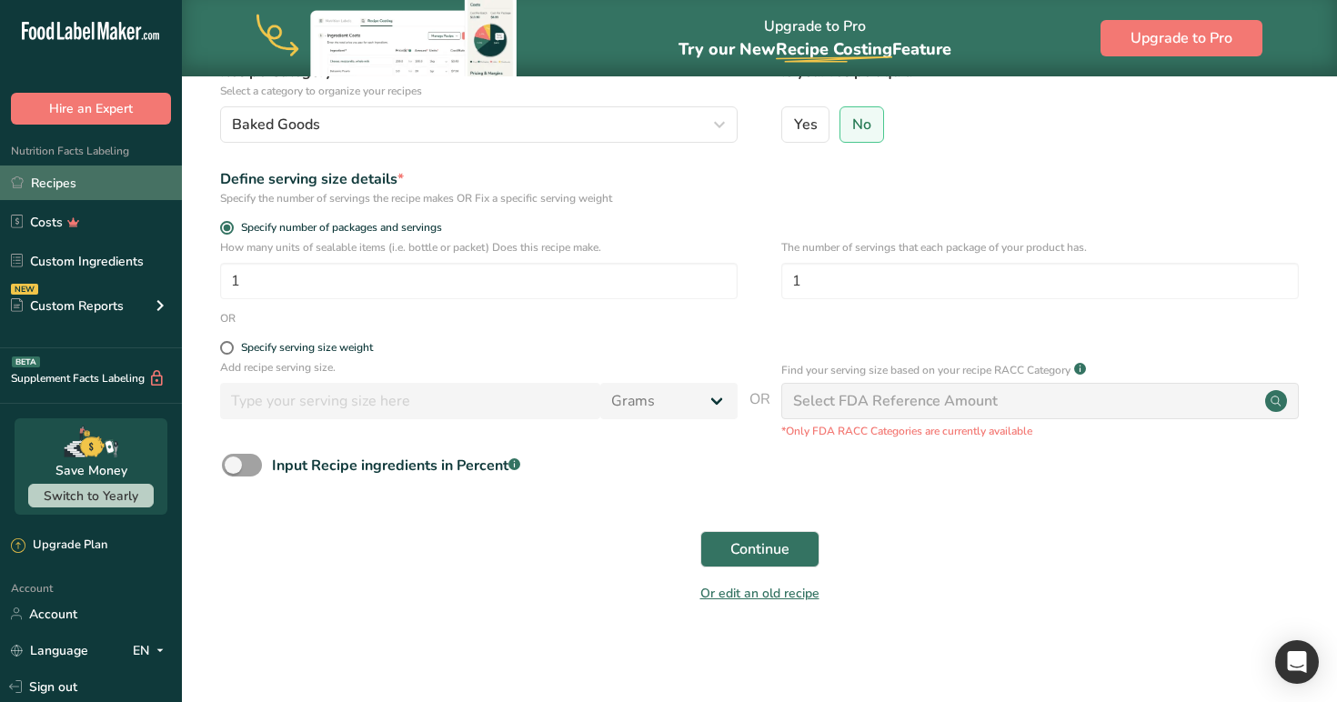
click at [99, 184] on link "Recipes" at bounding box center [91, 183] width 182 height 35
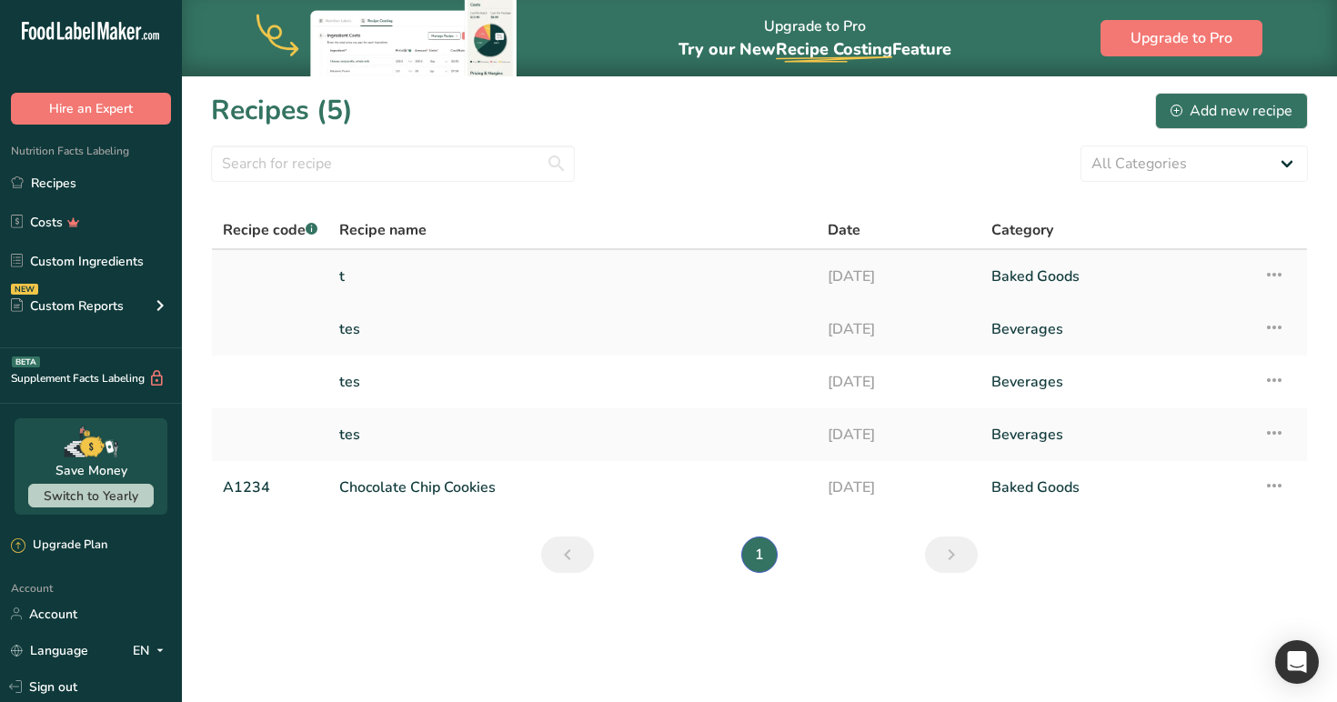
click at [391, 272] on link "t" at bounding box center [572, 276] width 467 height 38
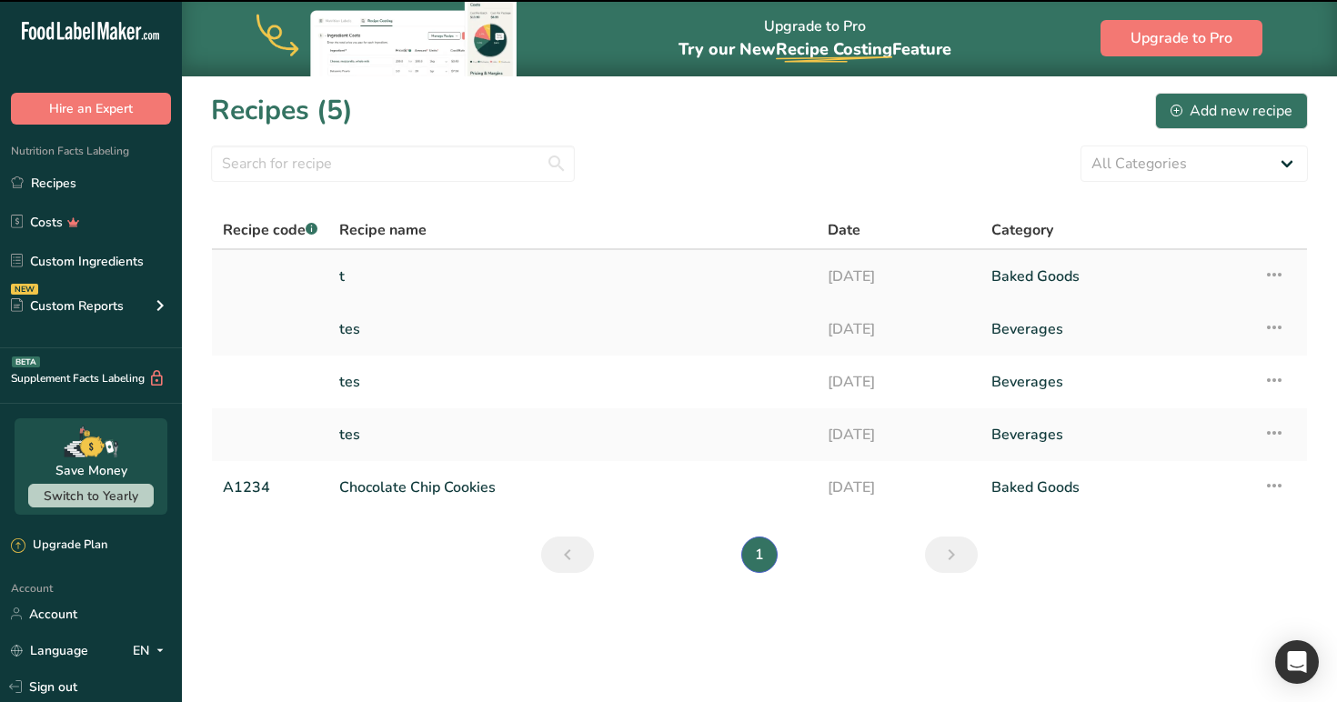
click at [387, 273] on link "t" at bounding box center [572, 276] width 467 height 38
click at [537, 435] on link "tes" at bounding box center [572, 435] width 467 height 38
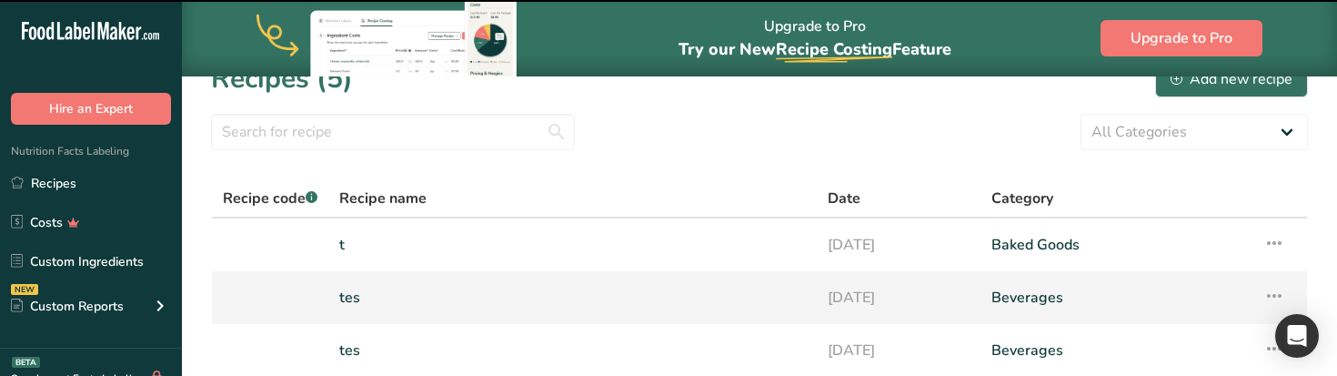
scroll to position [35, 0]
click at [521, 277] on link "tes" at bounding box center [572, 295] width 467 height 38
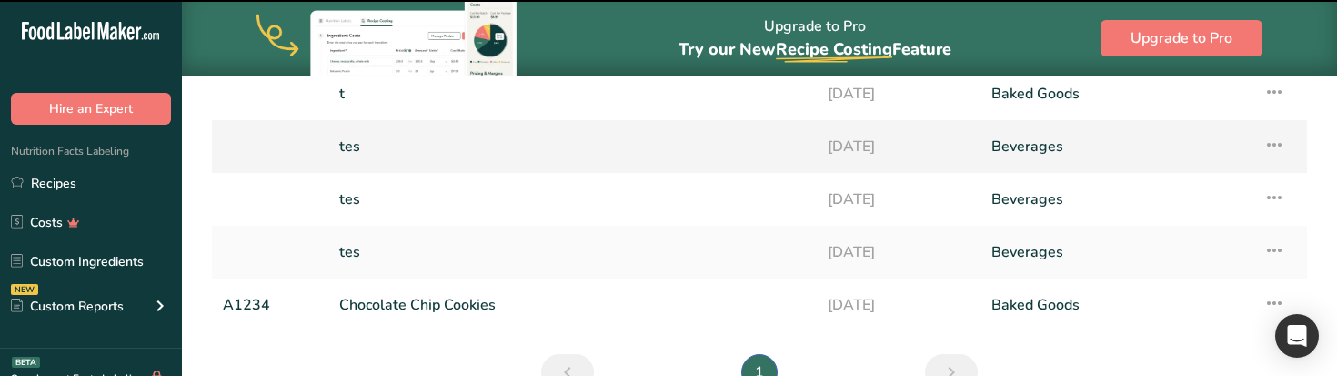
scroll to position [186, 0]
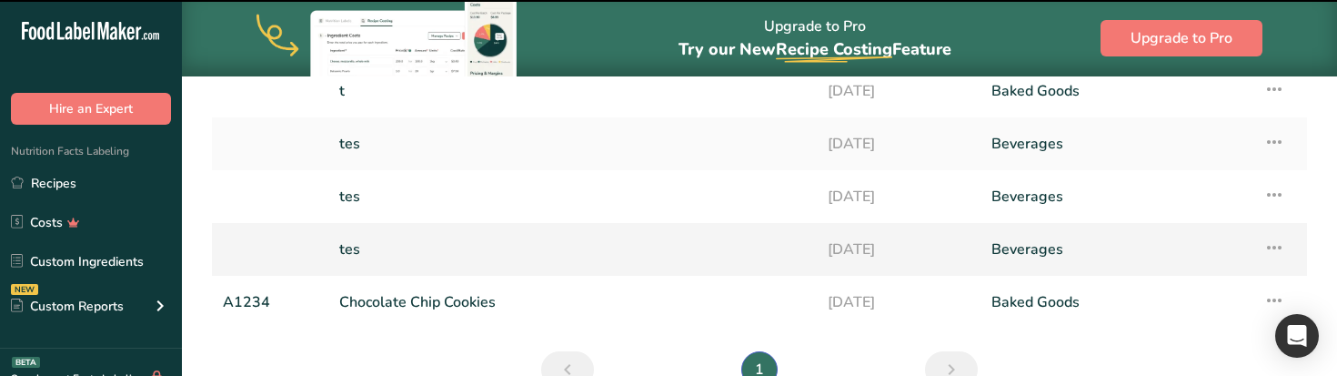
click at [527, 252] on link "tes" at bounding box center [572, 249] width 467 height 38
click at [509, 292] on link "Chocolate Chip Cookies" at bounding box center [572, 302] width 467 height 38
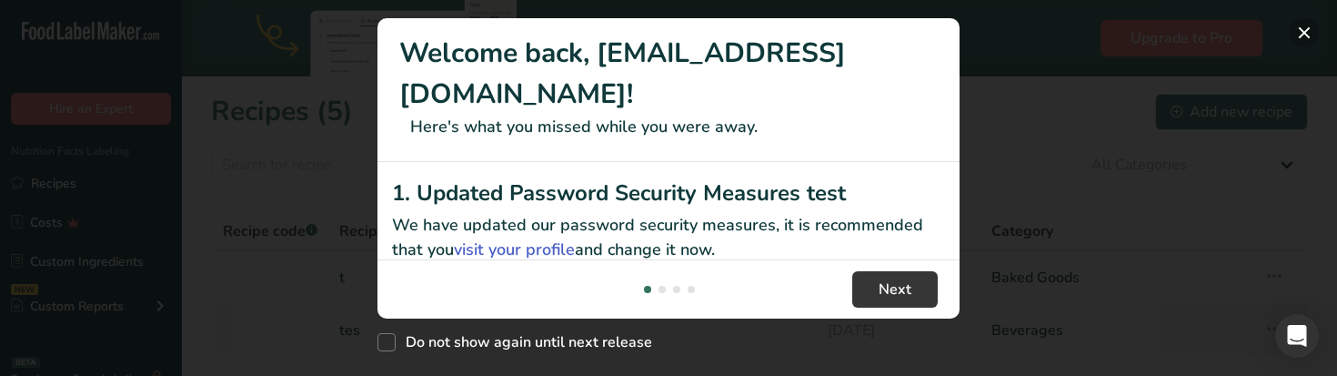
click at [1301, 31] on button "New Features" at bounding box center [1304, 32] width 29 height 29
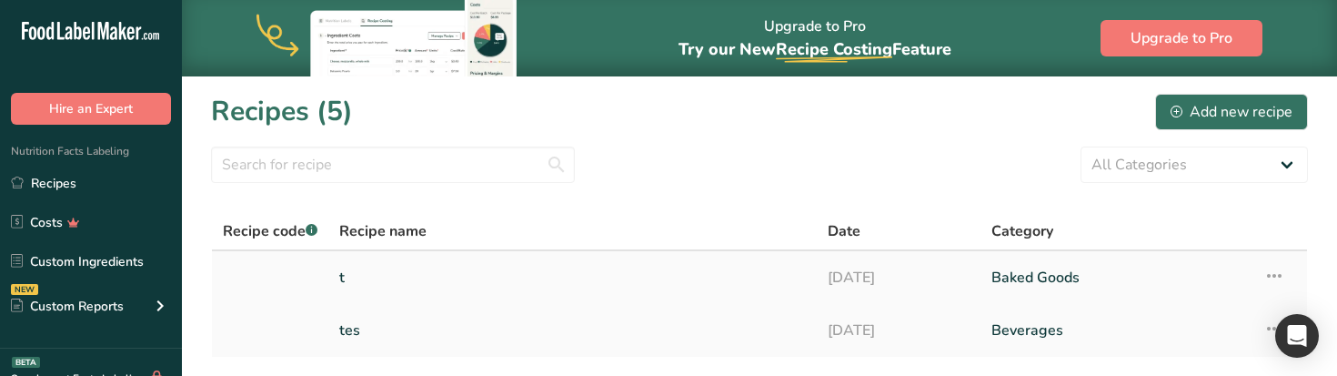
click at [610, 270] on link "t" at bounding box center [572, 277] width 467 height 38
click at [345, 281] on link "t" at bounding box center [572, 277] width 467 height 38
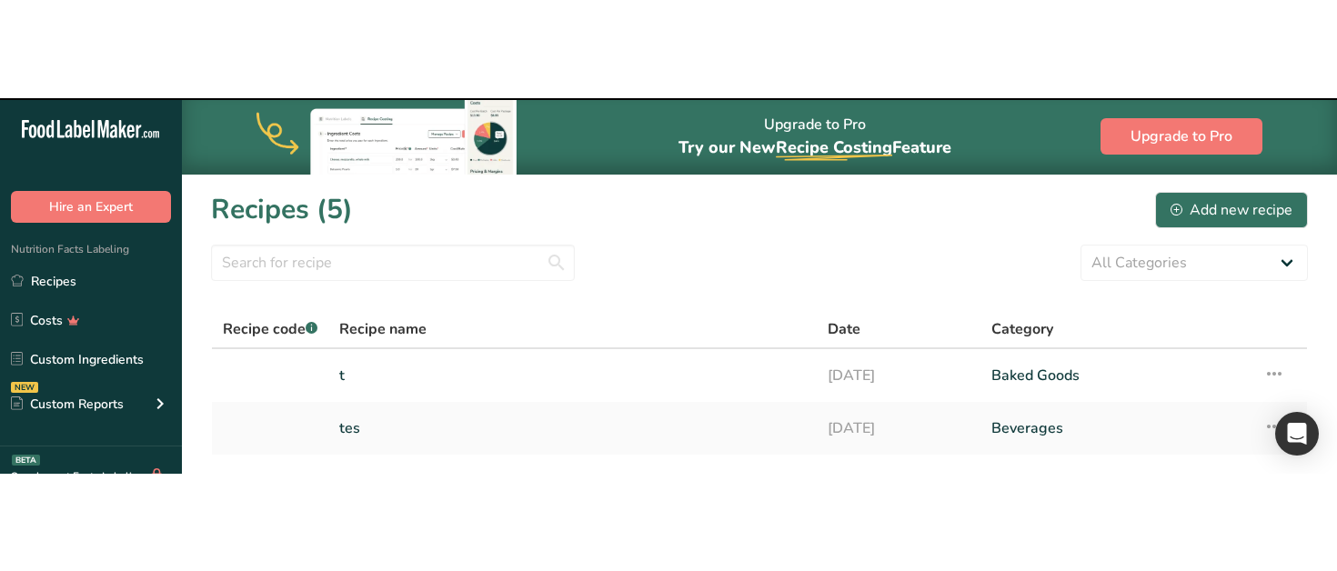
scroll to position [22, 0]
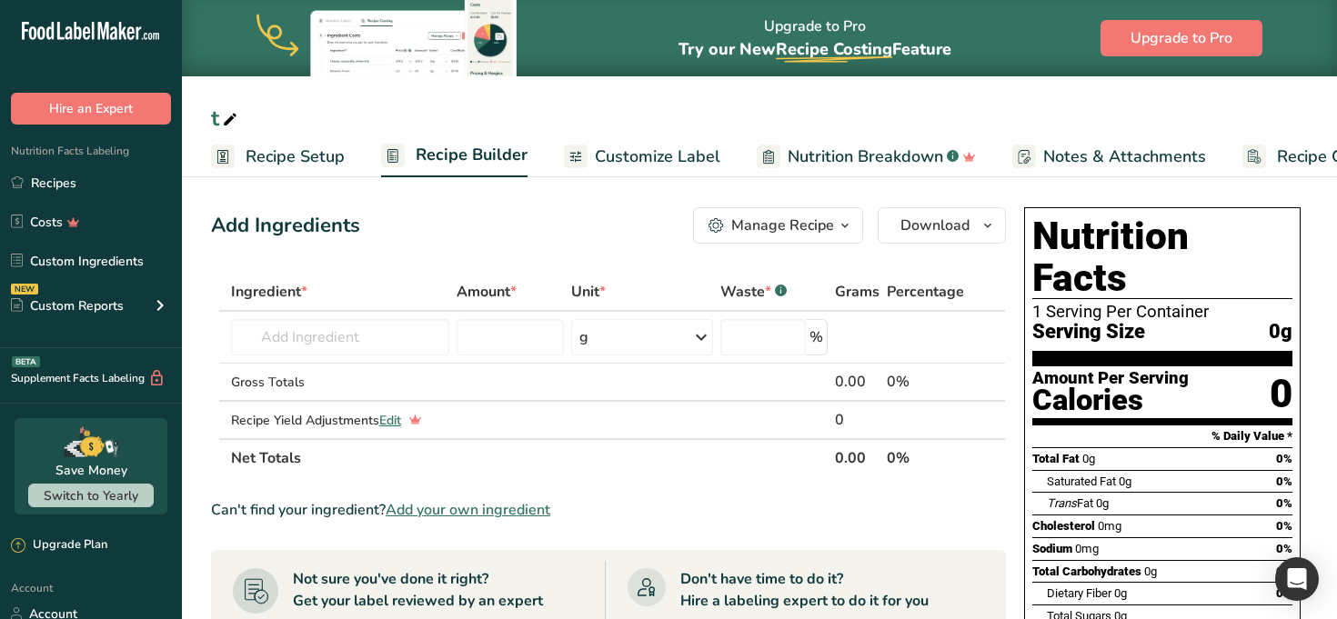
click at [327, 163] on span "Recipe Setup" at bounding box center [295, 157] width 99 height 25
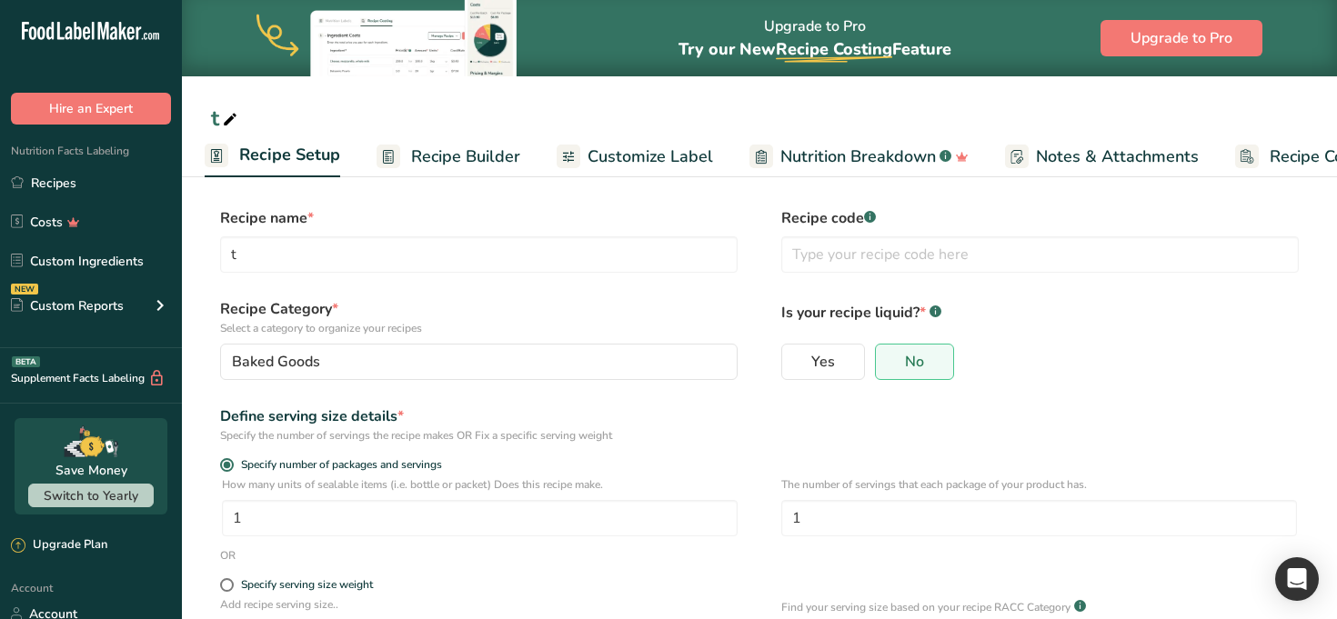
click at [470, 146] on span "Recipe Builder" at bounding box center [465, 157] width 109 height 25
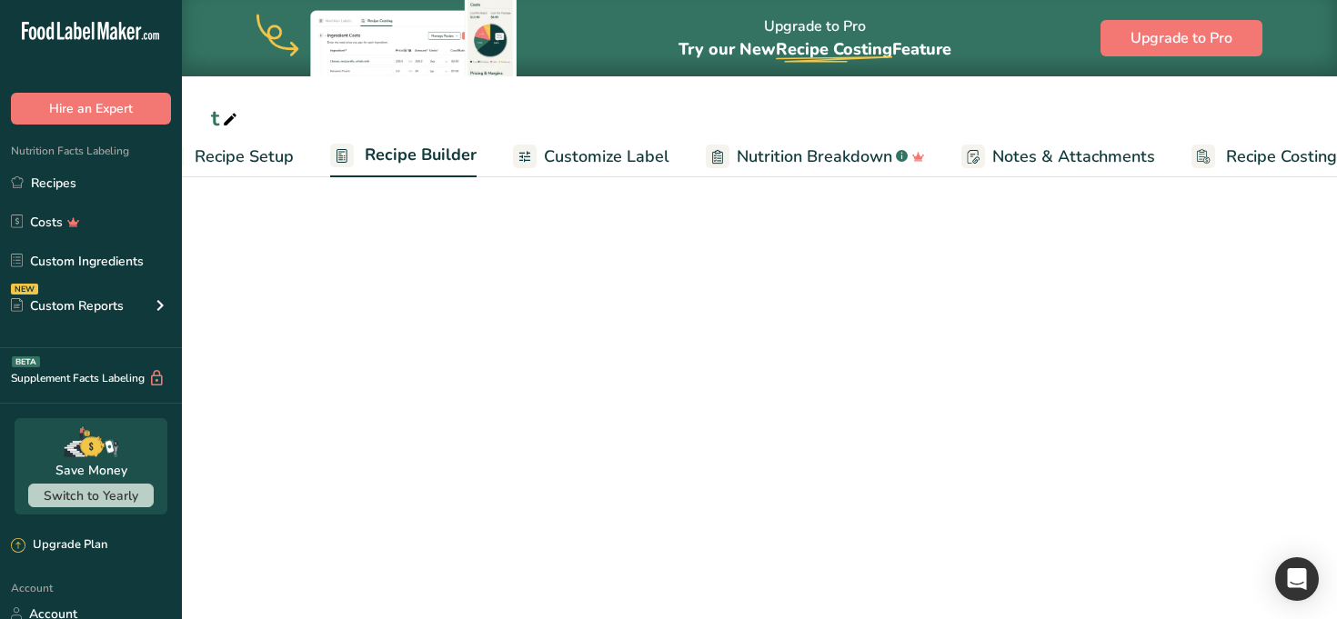
scroll to position [0, 96]
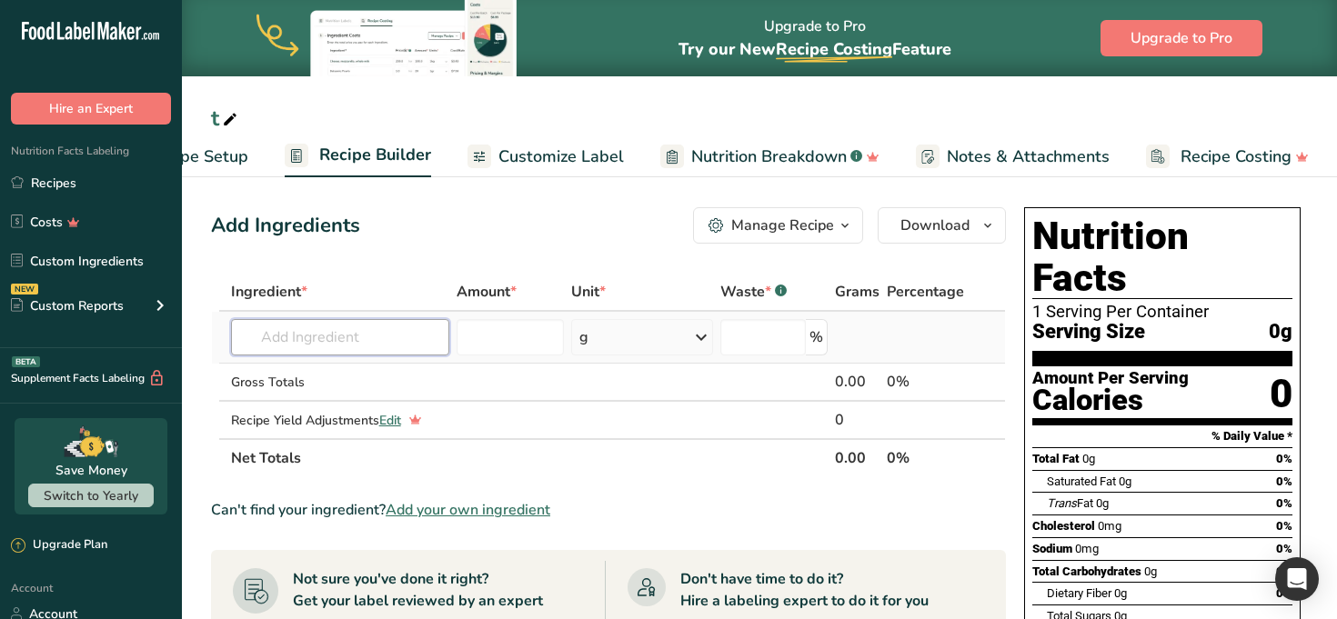
click at [405, 339] on input "text" at bounding box center [340, 337] width 219 height 36
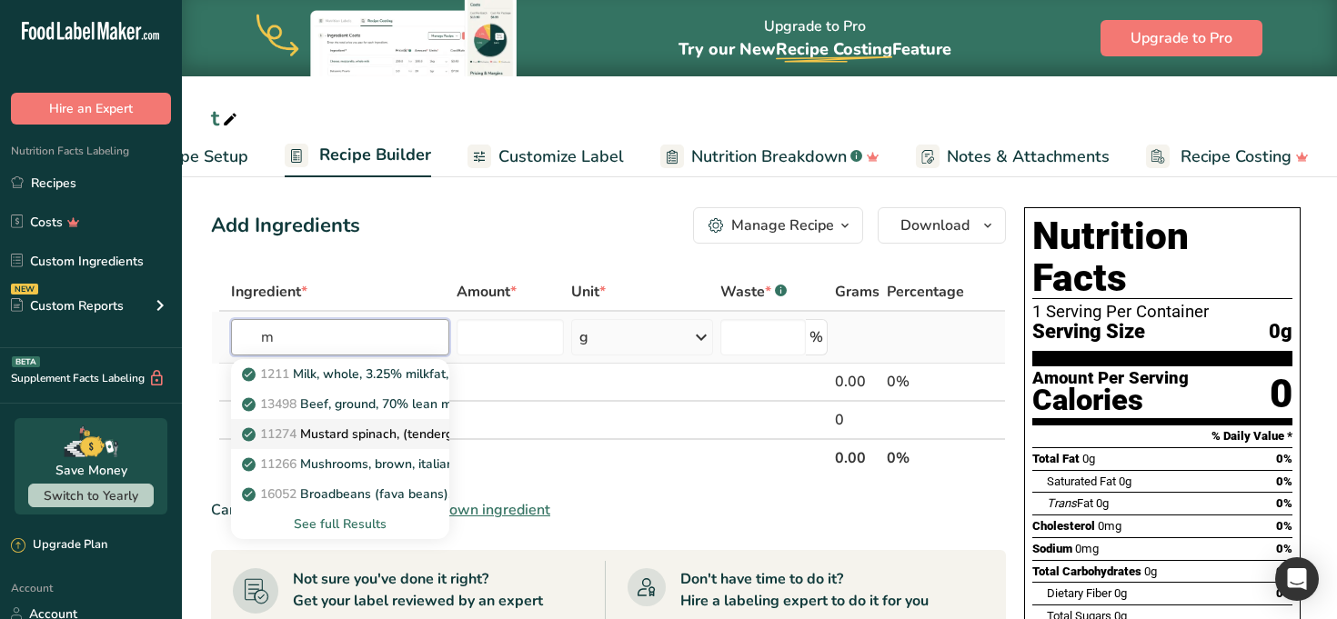
type input "m"
click at [397, 375] on link "11274 Mustard spinach, (tendergreen), raw" at bounding box center [340, 434] width 219 height 30
type input "Mustard spinach, (tendergreen), raw"
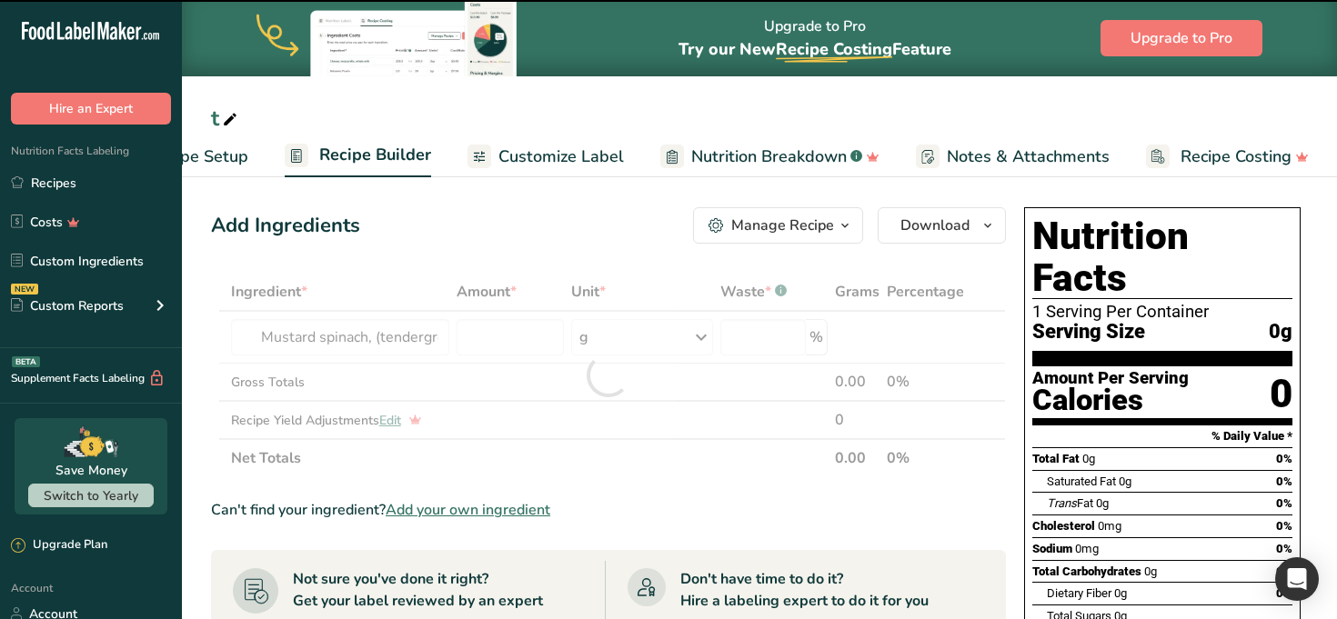
type input "0"
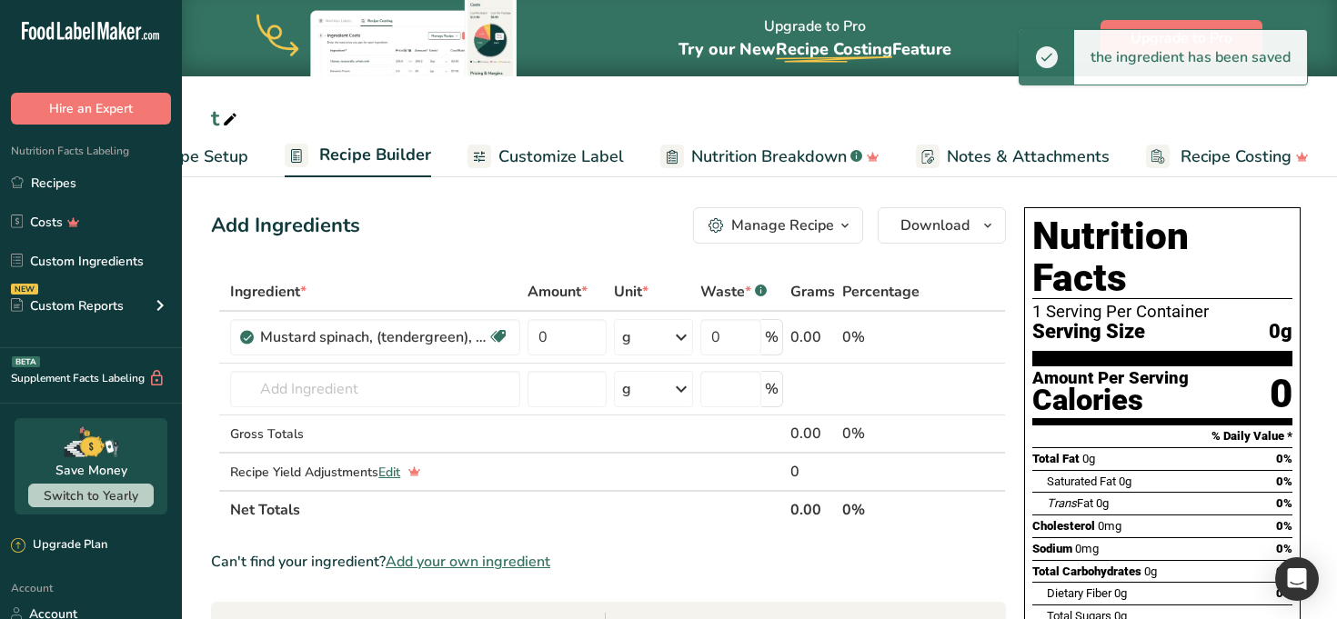
click at [489, 344] on icon at bounding box center [498, 337] width 18 height 28
click at [562, 340] on input "0" at bounding box center [566, 337] width 78 height 36
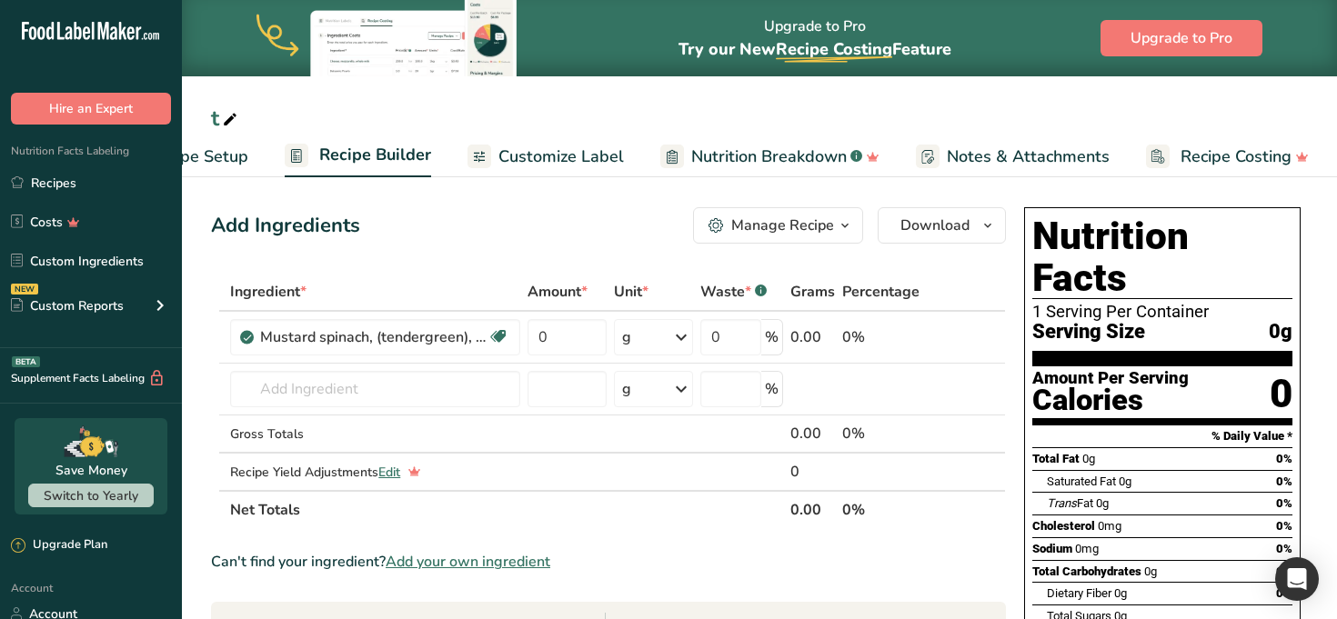
click at [564, 162] on span "Customize Label" at bounding box center [560, 157] width 125 height 25
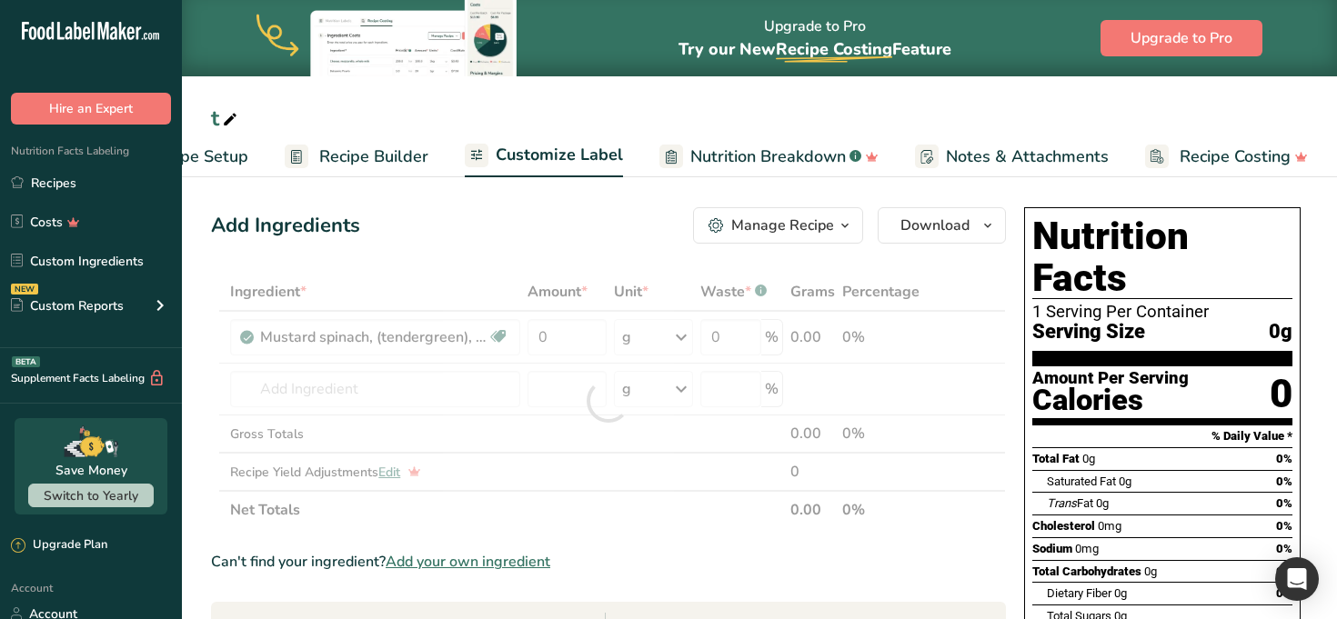
scroll to position [0, 96]
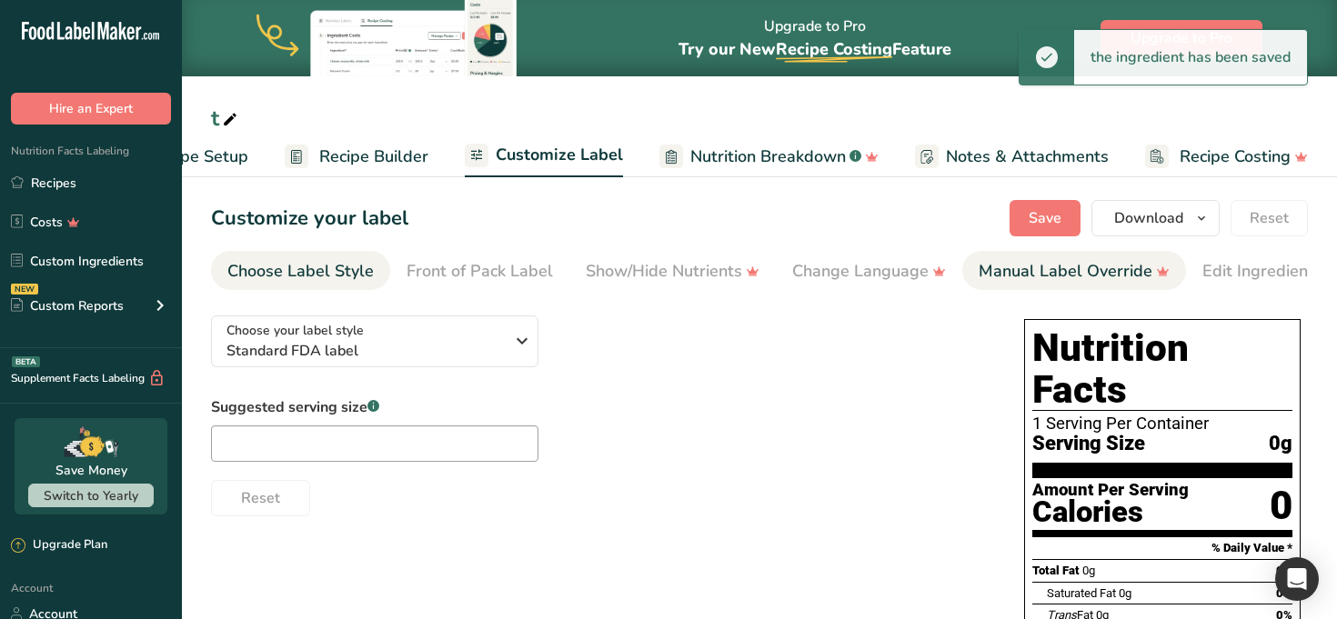
click at [1039, 270] on div "Manual Label Override" at bounding box center [1074, 271] width 191 height 25
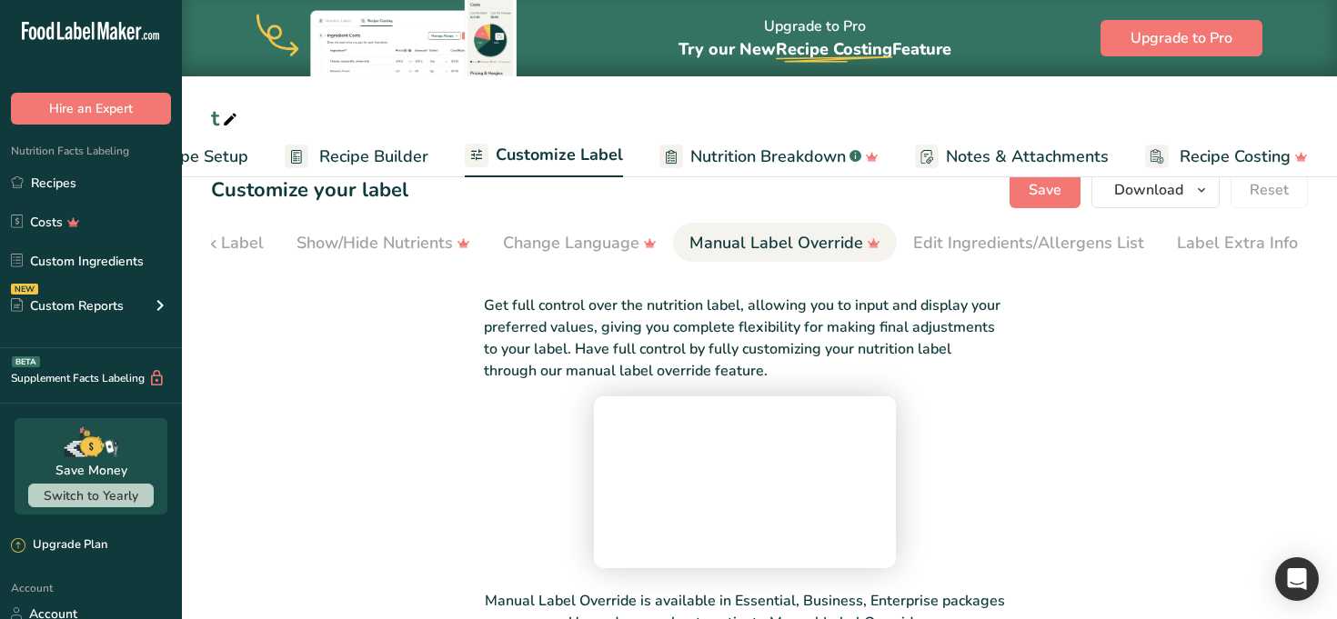
scroll to position [0, 0]
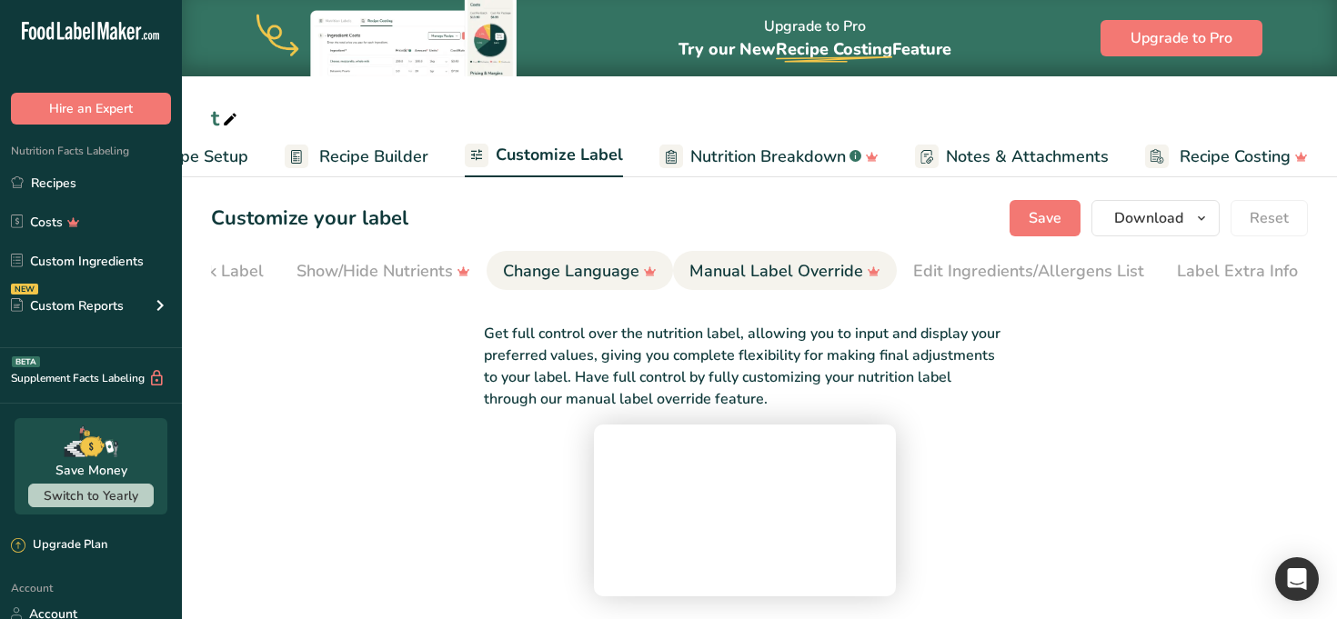
click at [615, 251] on link "Change Language" at bounding box center [580, 271] width 154 height 41
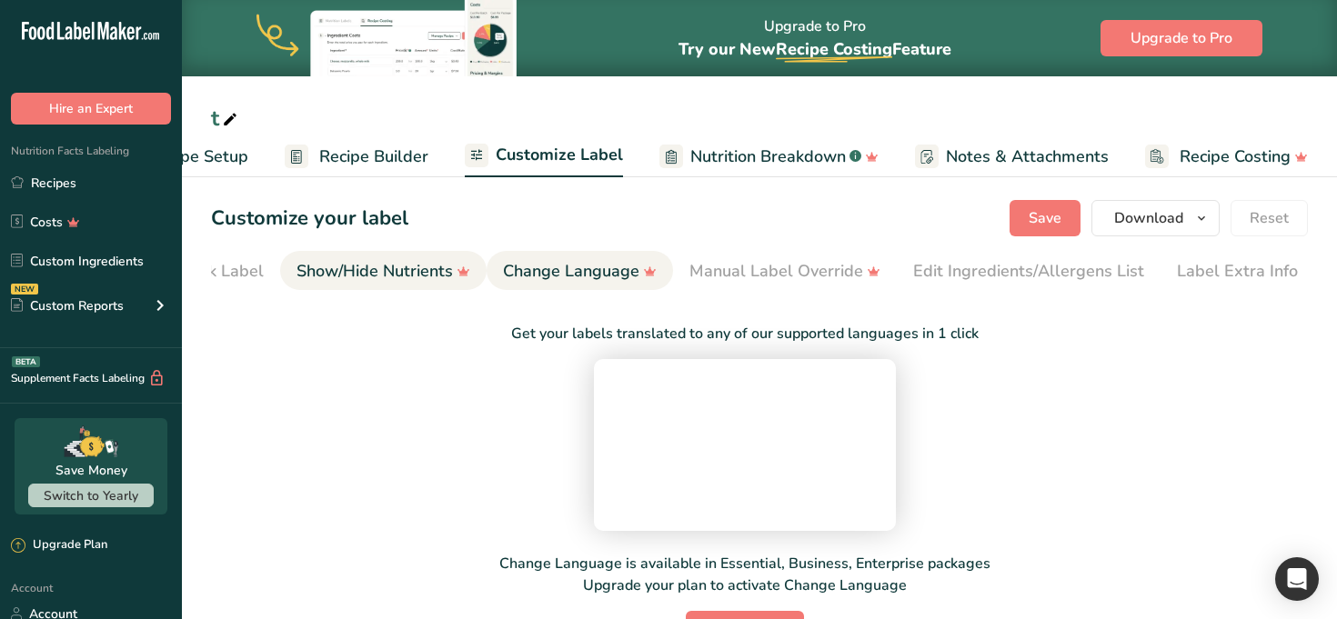
click at [356, 251] on link "Show/Hide Nutrients" at bounding box center [383, 271] width 174 height 41
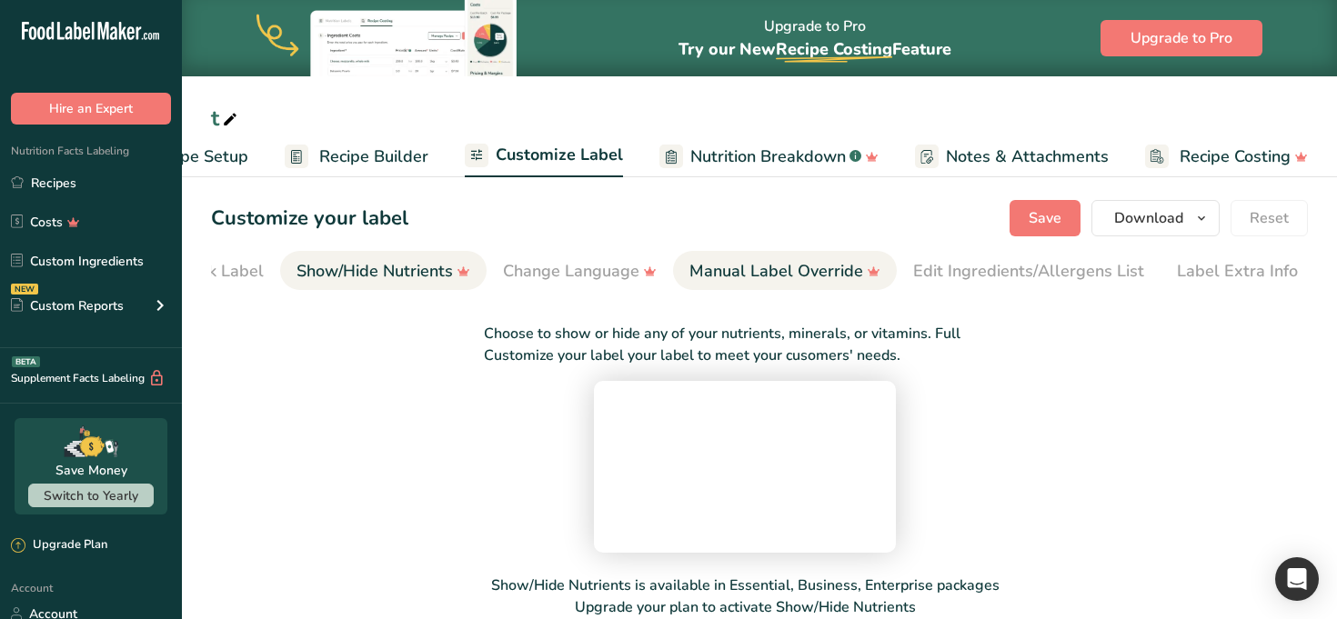
click at [830, 262] on div "Manual Label Override" at bounding box center [784, 271] width 191 height 25
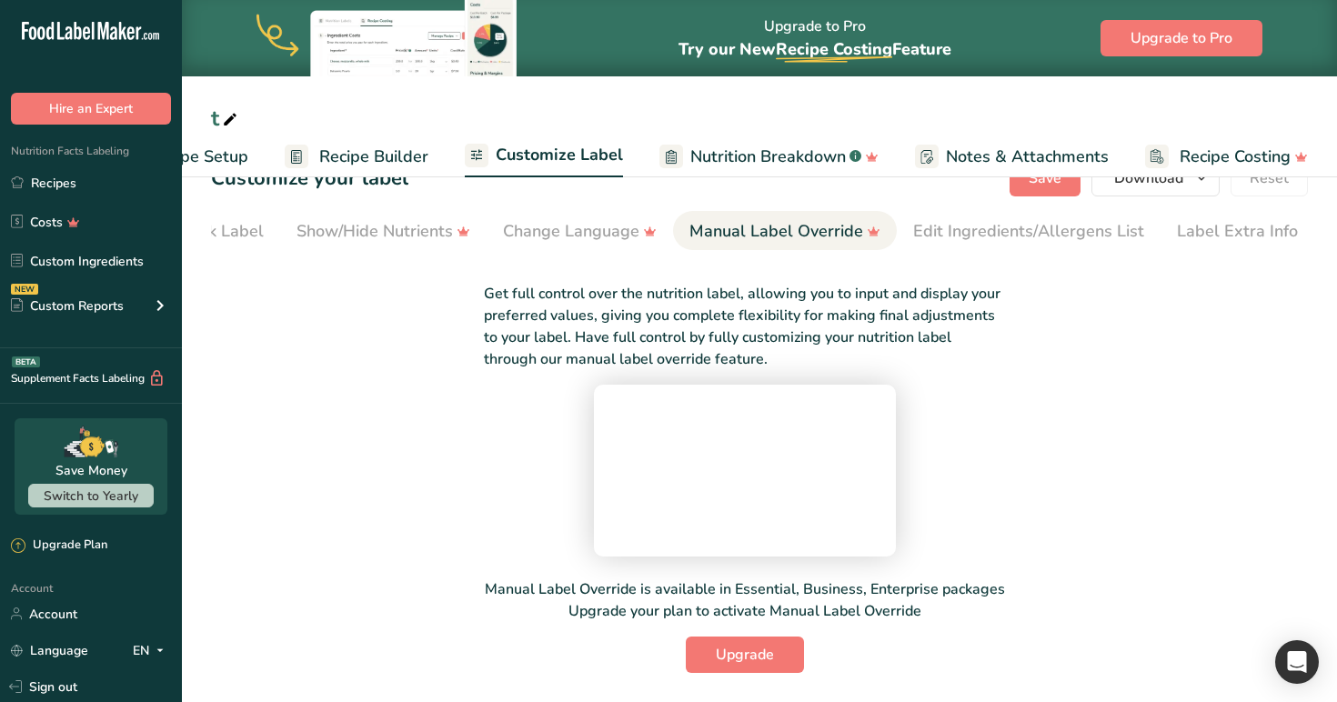
scroll to position [179, 0]
